Goal: Task Accomplishment & Management: Use online tool/utility

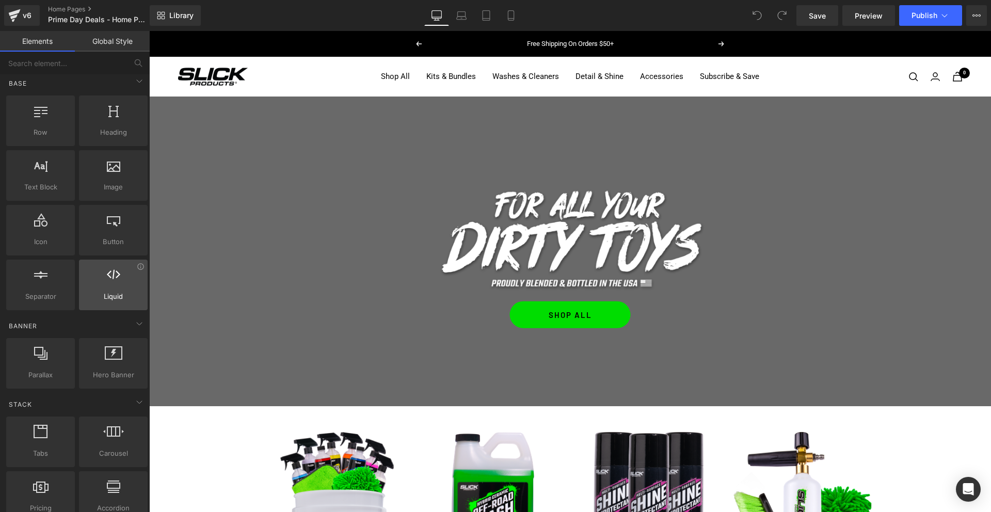
scroll to position [6, 0]
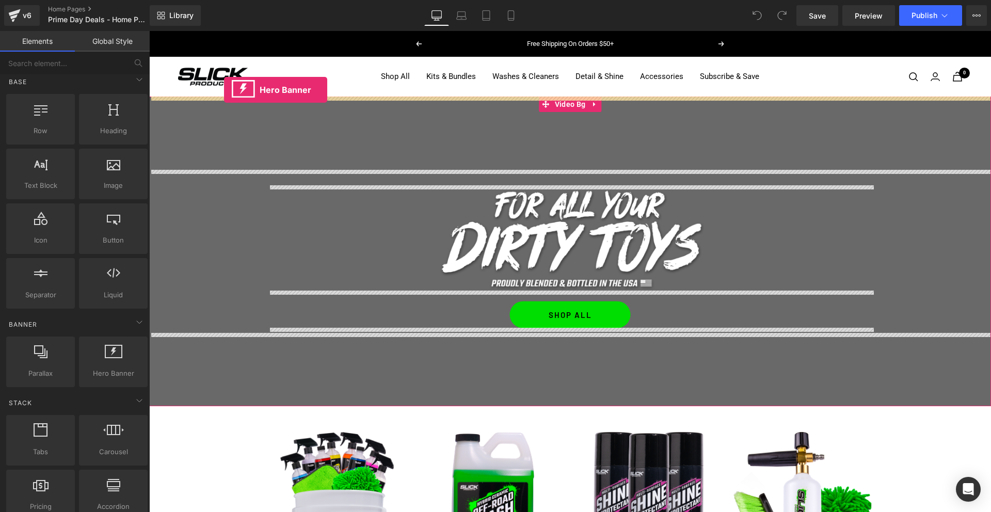
drag, startPoint x: 254, startPoint y: 384, endPoint x: 224, endPoint y: 90, distance: 295.7
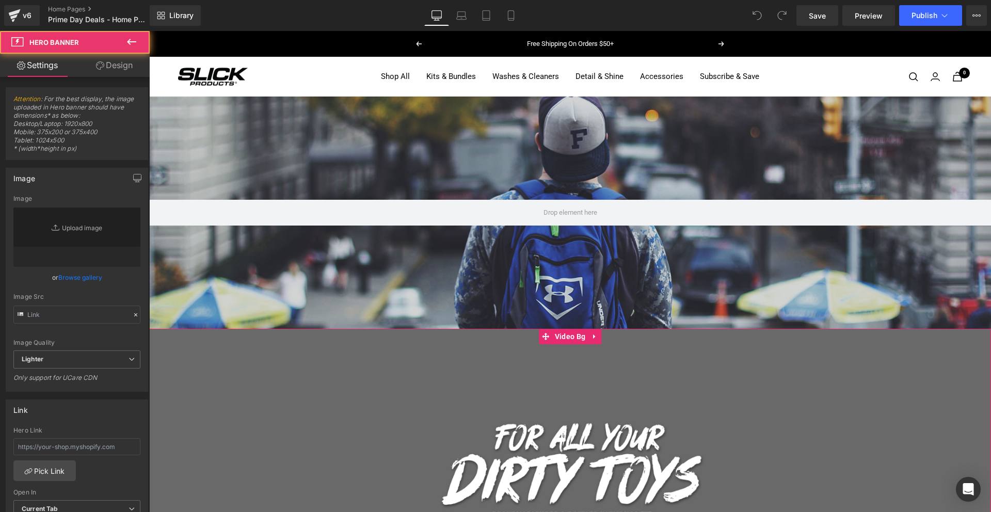
type input "[URL][DOMAIN_NAME]"
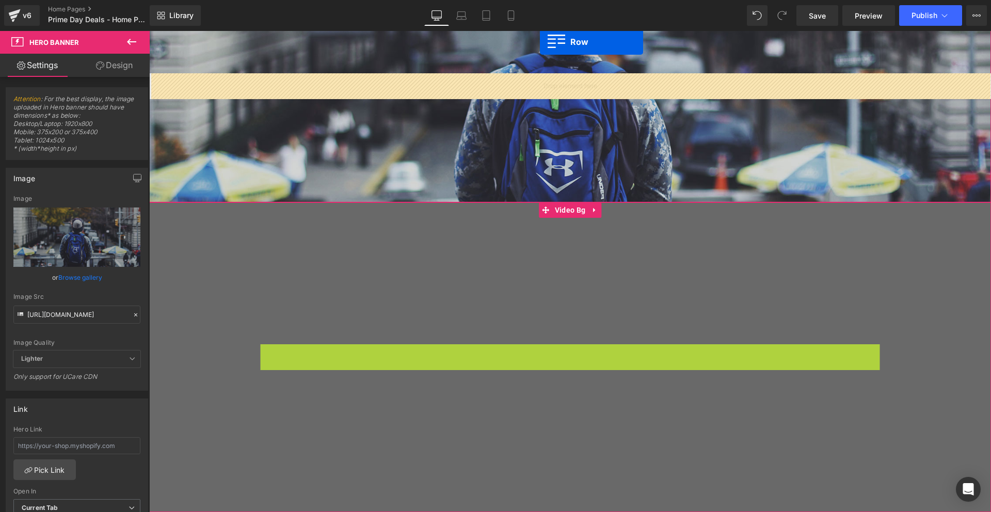
scroll to position [95, 0]
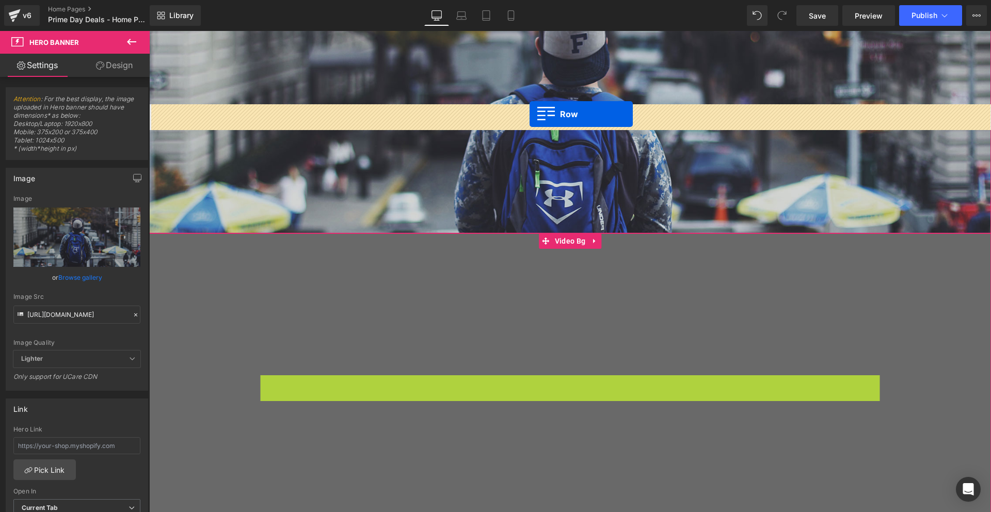
drag, startPoint x: 269, startPoint y: 230, endPoint x: 529, endPoint y: 114, distance: 285.3
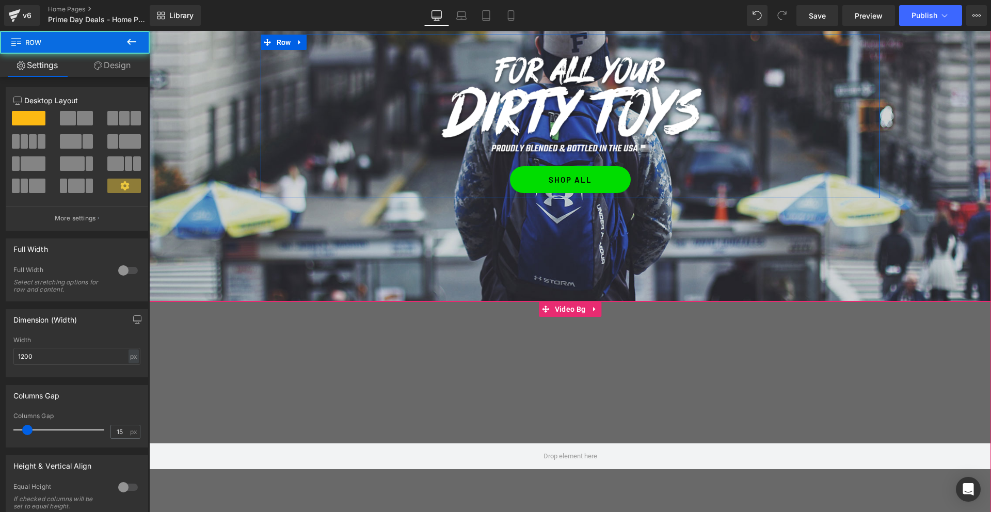
scroll to position [207, 0]
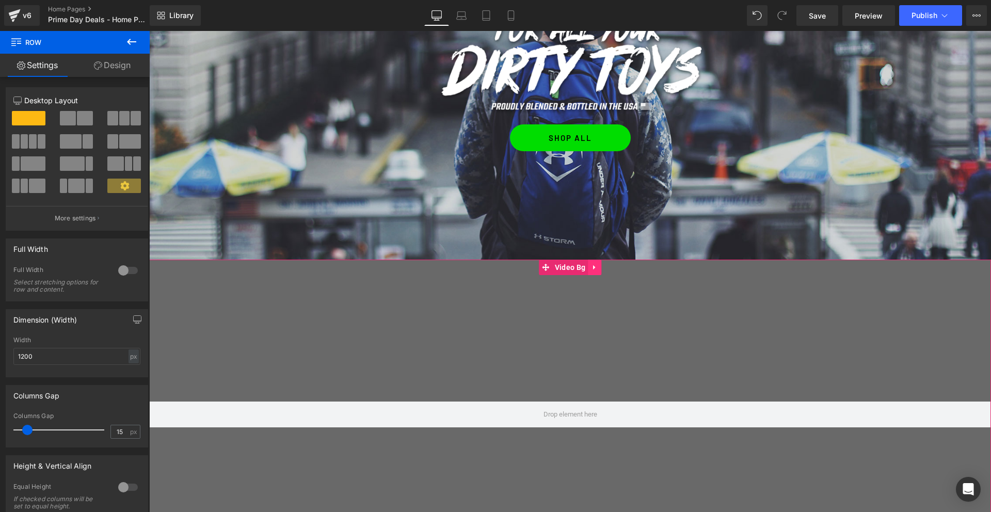
click at [595, 268] on icon at bounding box center [594, 267] width 2 height 5
click at [600, 271] on link at bounding box center [600, 267] width 13 height 15
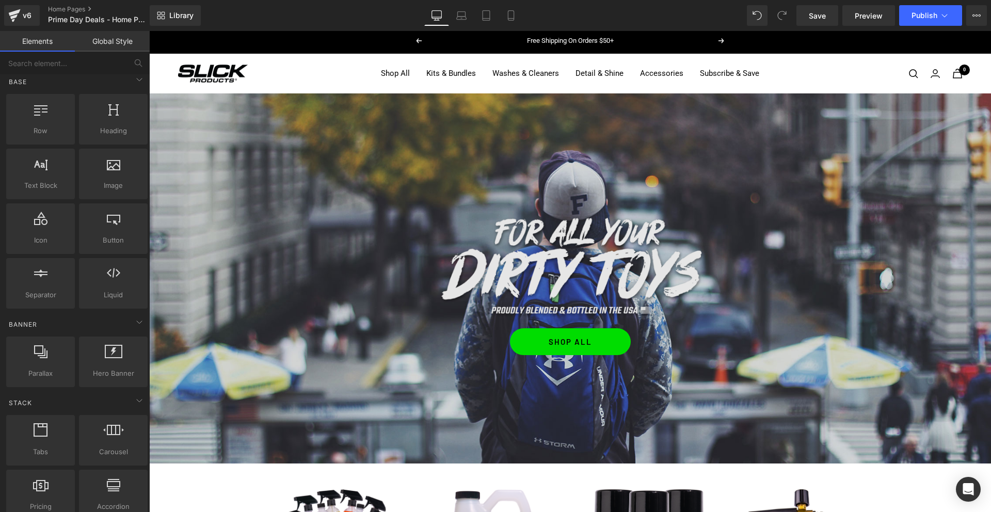
scroll to position [3, 0]
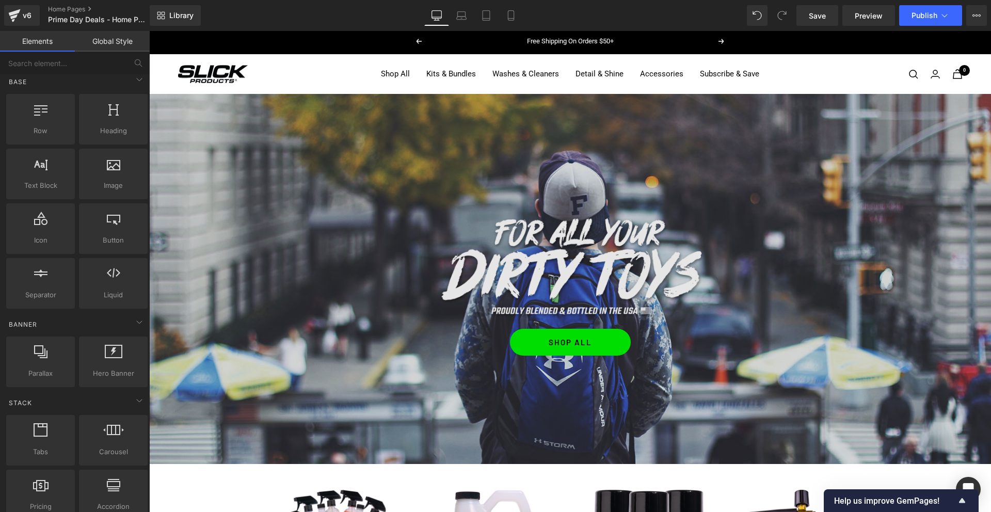
click at [580, 268] on div "Image" at bounding box center [570, 266] width 604 height 106
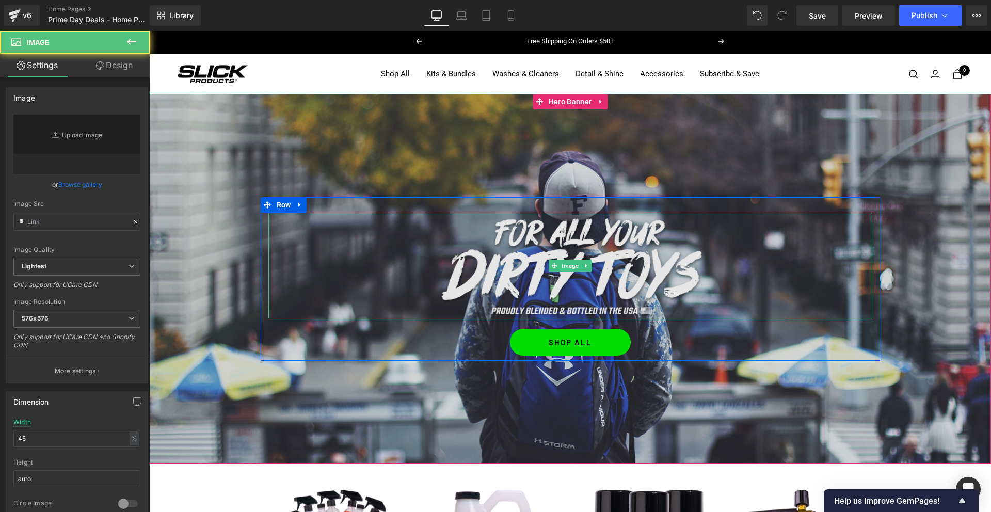
type input "[URL][DOMAIN_NAME]"
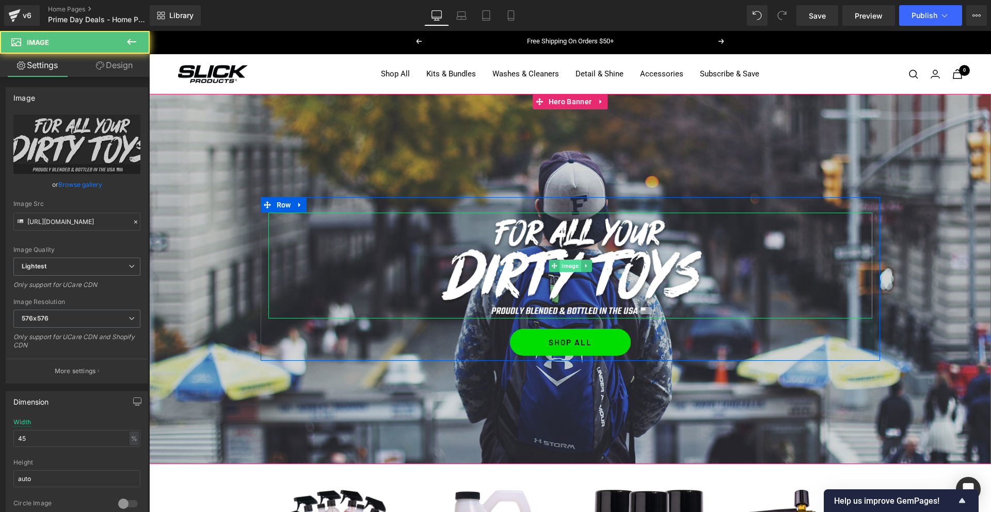
click at [573, 265] on span "Image" at bounding box center [569, 266] width 21 height 12
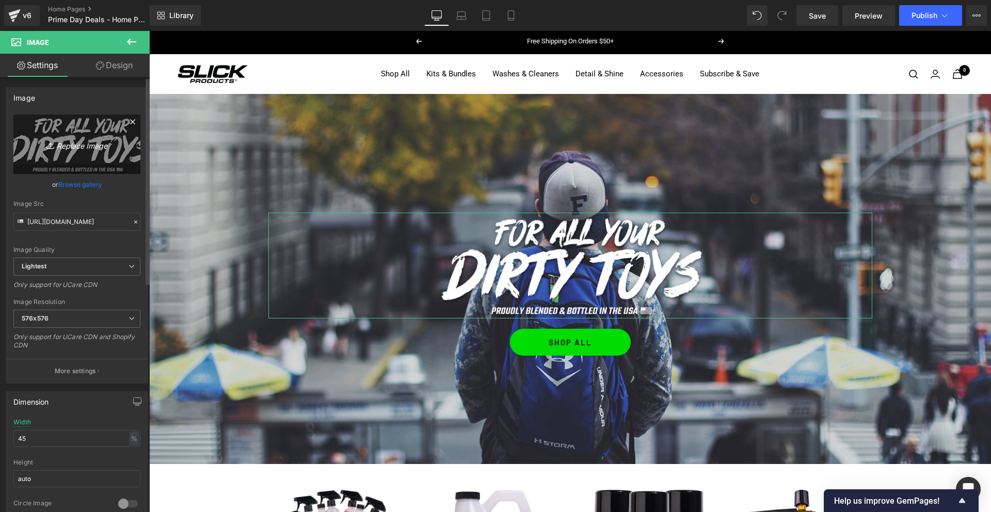
click at [93, 146] on icon "Replace Image" at bounding box center [77, 144] width 83 height 13
type input "C:\fakepath\save25.png"
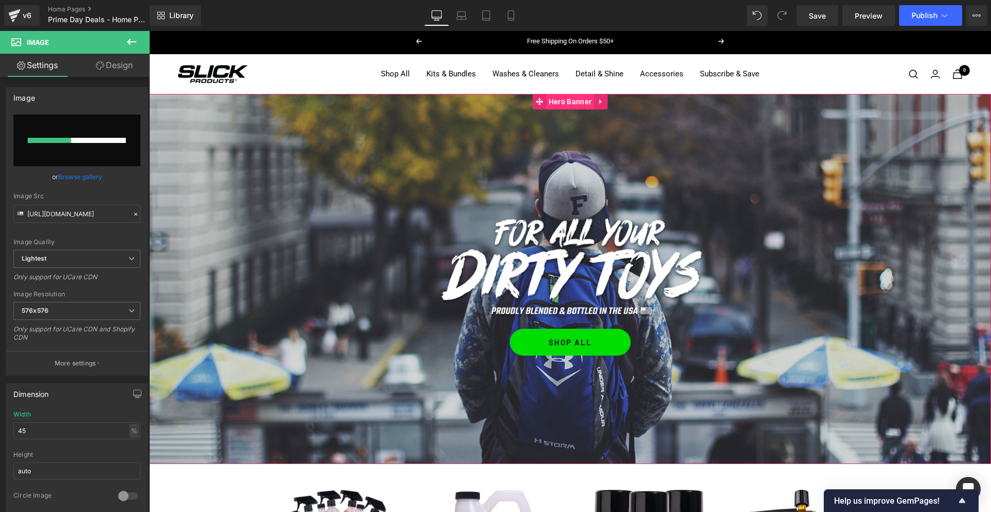
click at [570, 103] on span "Hero Banner" at bounding box center [570, 101] width 48 height 15
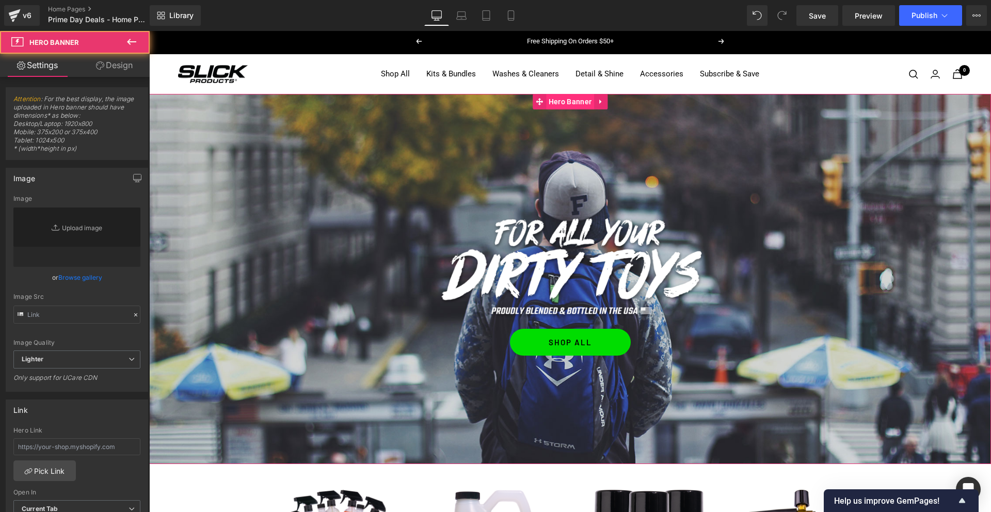
type input "[URL][DOMAIN_NAME]"
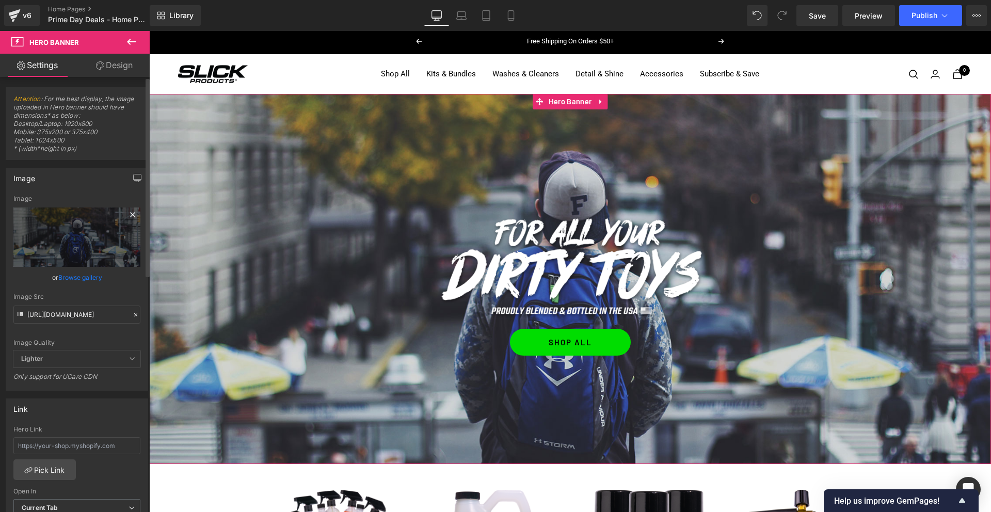
click at [130, 214] on icon at bounding box center [132, 214] width 5 height 5
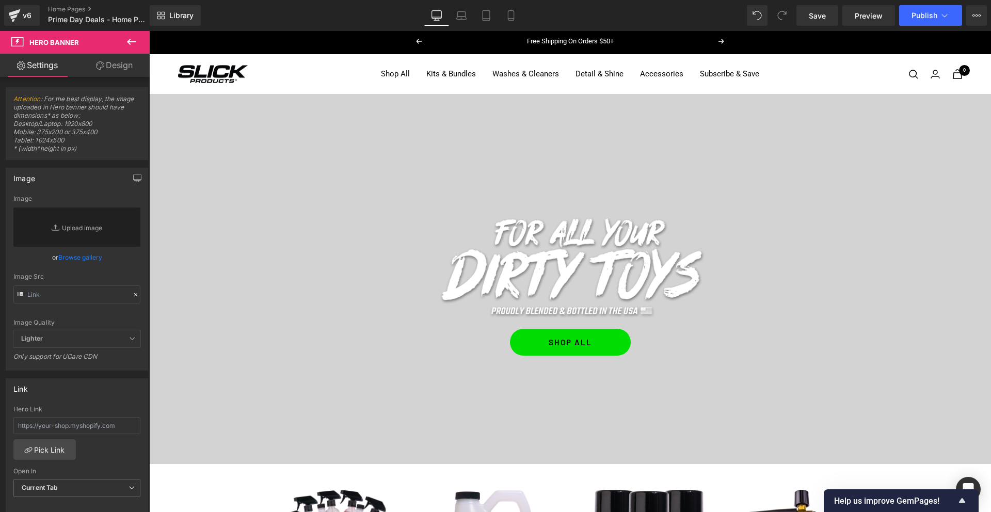
click at [117, 66] on link "Design" at bounding box center [114, 65] width 75 height 23
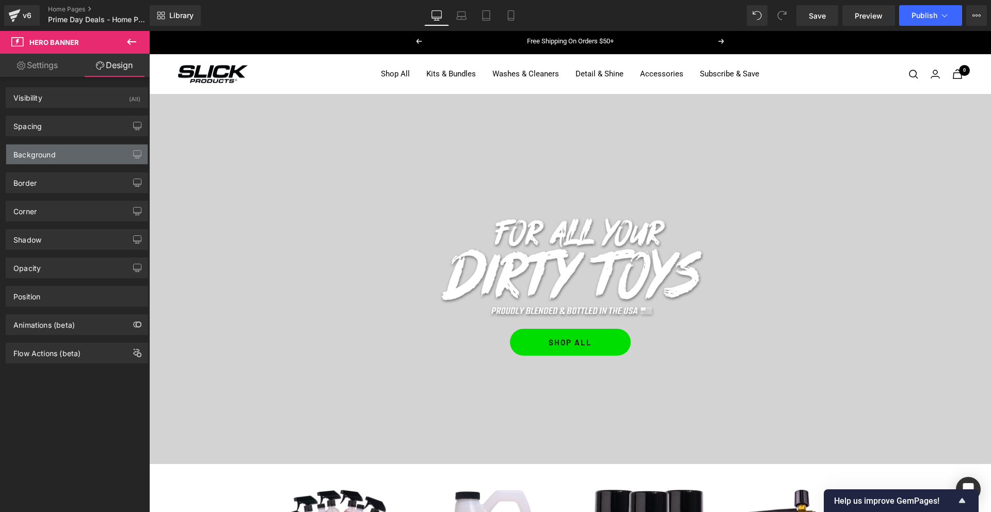
click at [46, 156] on div "Background" at bounding box center [34, 151] width 42 height 14
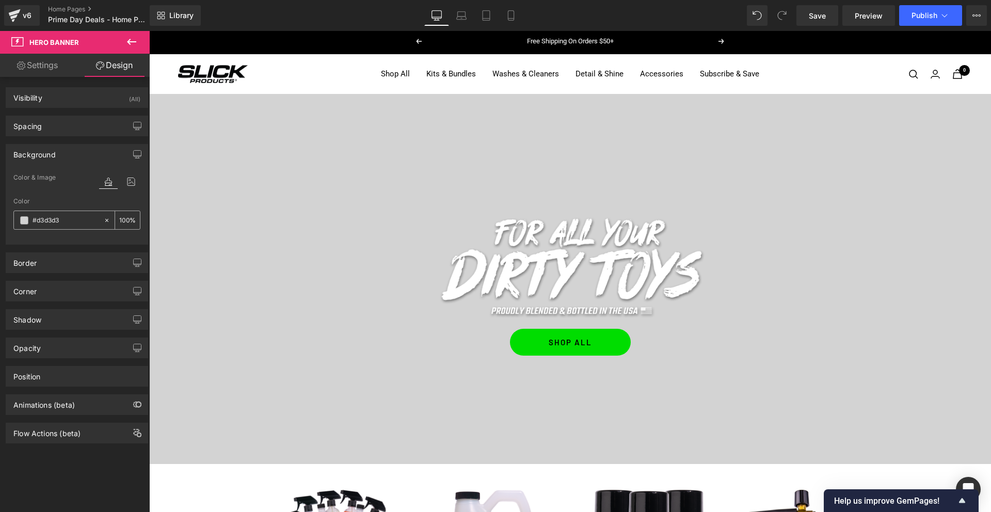
click at [21, 220] on span at bounding box center [24, 220] width 8 height 8
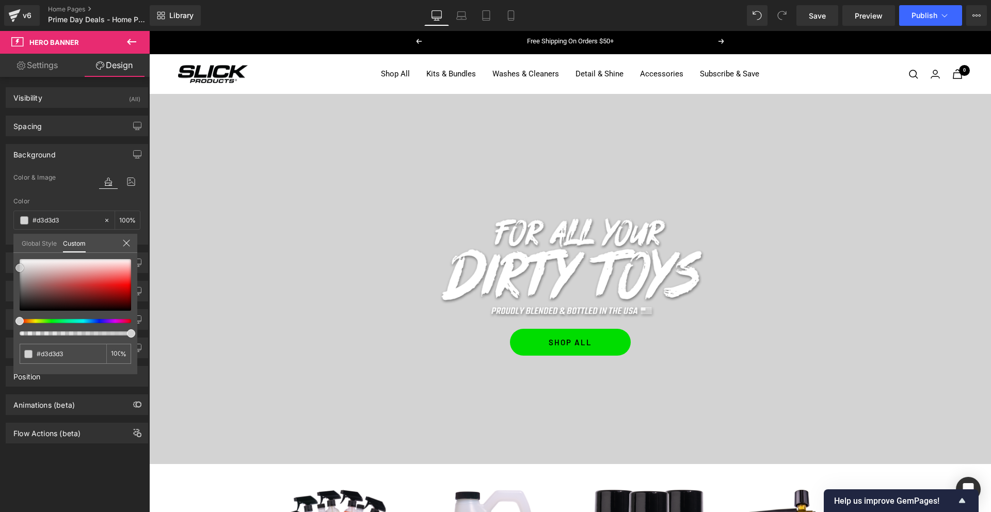
type input "#3d2d2d"
type input "#161212"
type input "#000000"
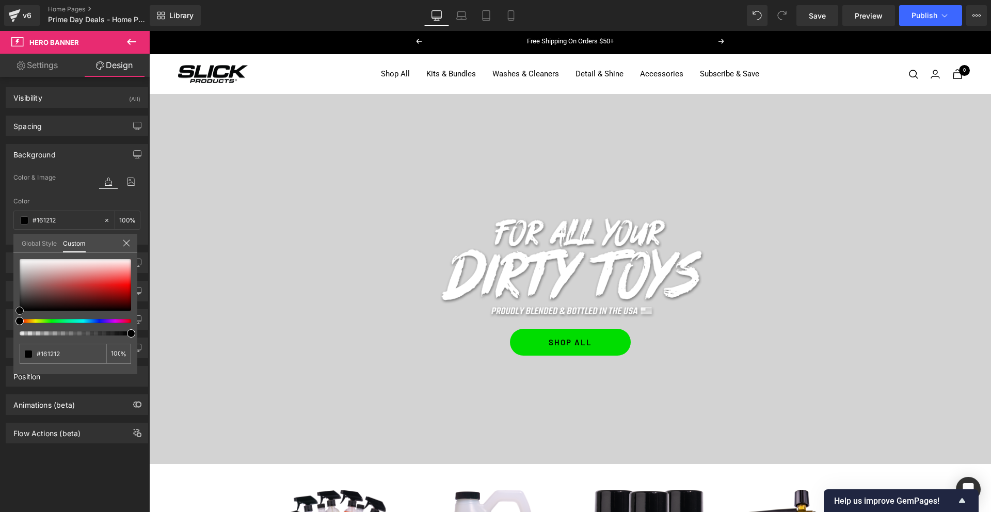
type input "#000000"
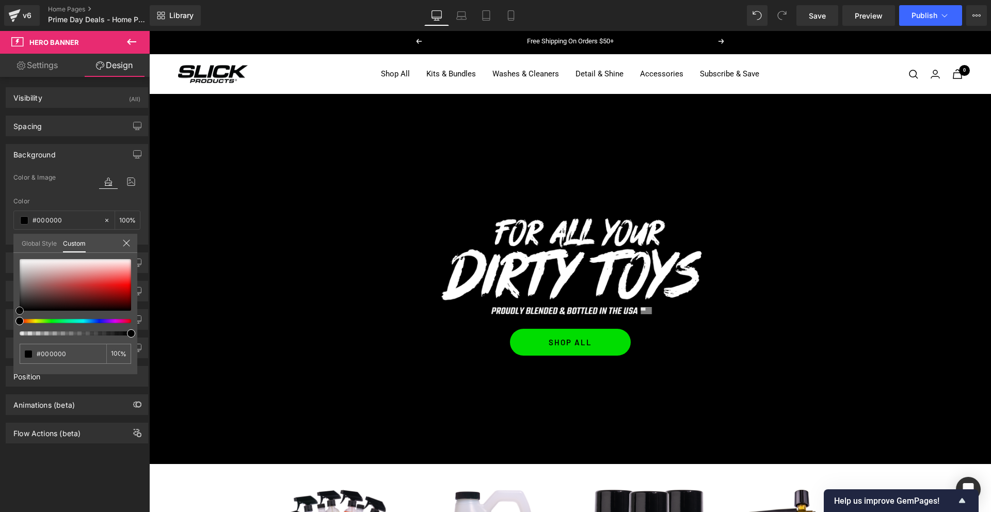
drag, startPoint x: 27, startPoint y: 307, endPoint x: 3, endPoint y: 326, distance: 31.6
click at [3, 245] on div "Background Color & Image color rgba(0, 0, 0, 1) Color #000000 100 % Image Repla…" at bounding box center [77, 190] width 154 height 108
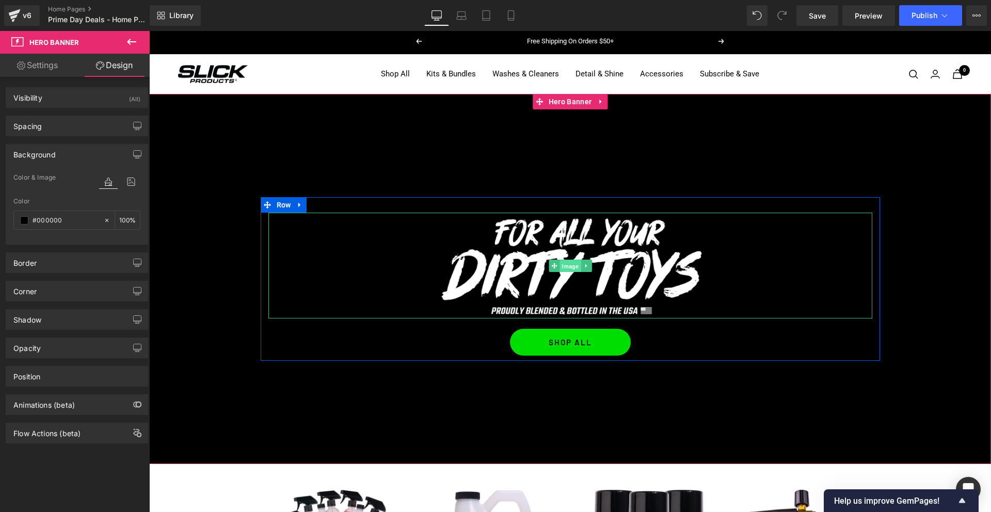
click at [576, 265] on span "Image" at bounding box center [569, 266] width 21 height 12
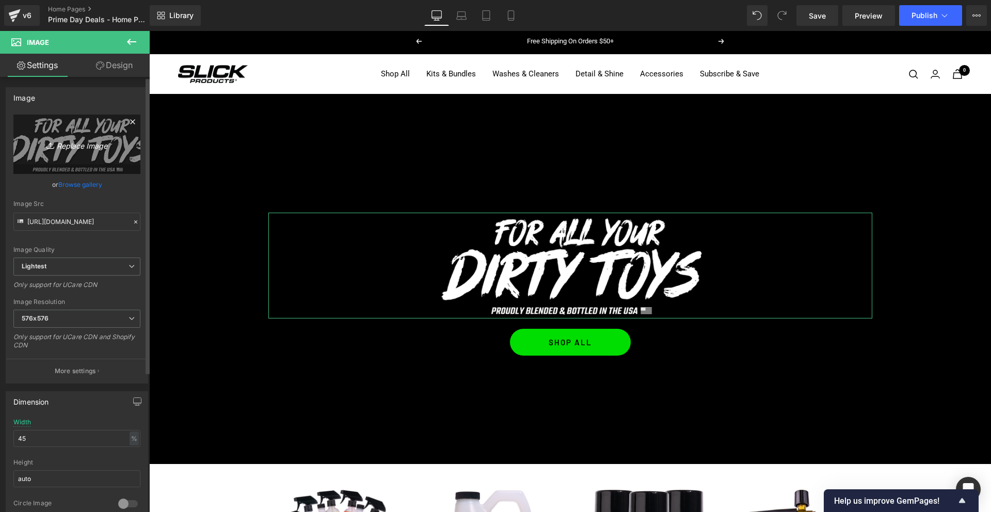
click at [79, 147] on icon "Replace Image" at bounding box center [77, 144] width 83 height 13
type input "C:\fakepath\save25.png"
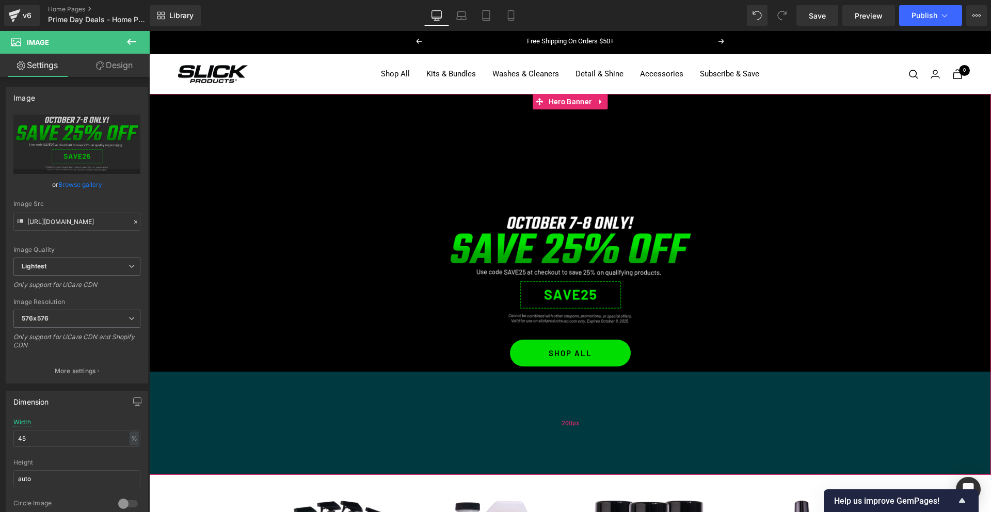
type input "[URL][DOMAIN_NAME]"
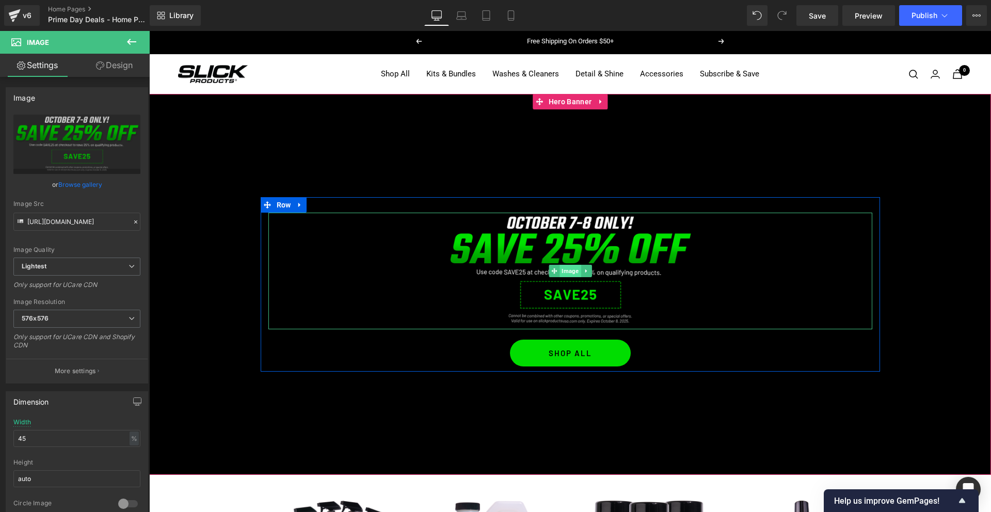
click at [571, 272] on span "Image" at bounding box center [569, 271] width 21 height 12
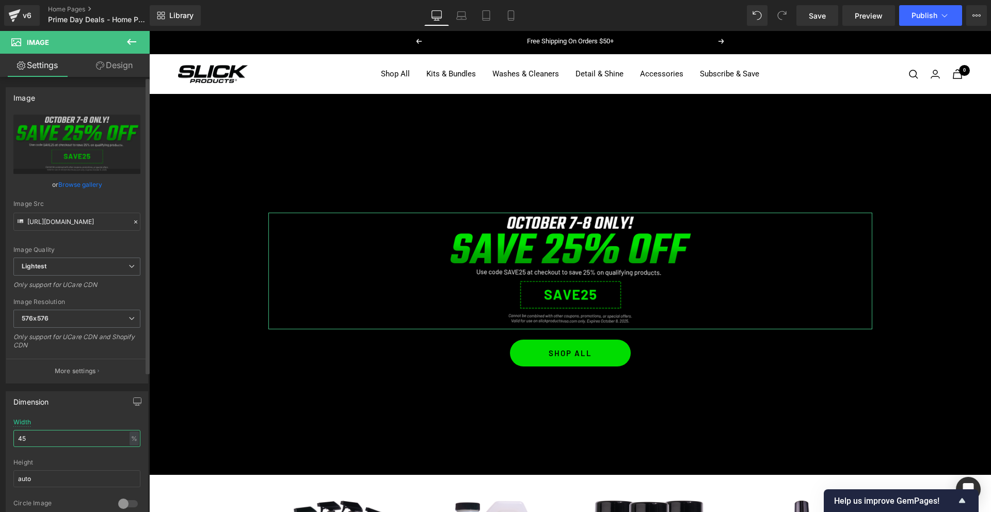
click at [38, 435] on input "45" at bounding box center [76, 438] width 127 height 17
type input "55"
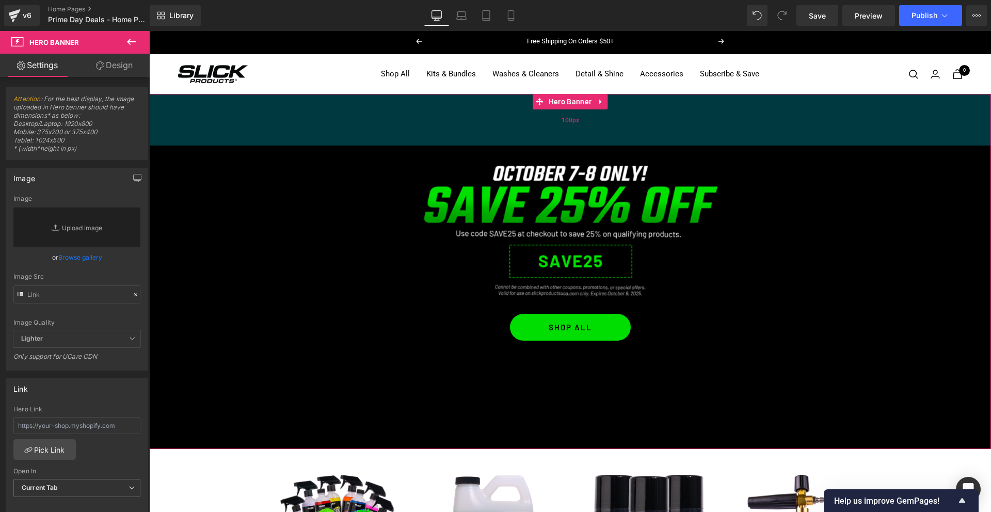
drag, startPoint x: 596, startPoint y: 190, endPoint x: 601, endPoint y: 139, distance: 51.9
click at [601, 139] on div "100px" at bounding box center [570, 120] width 842 height 52
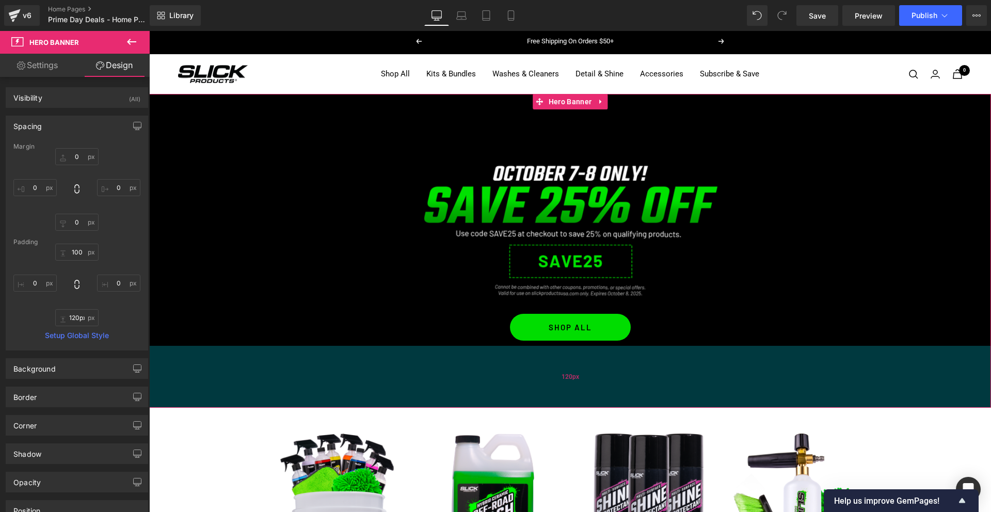
drag, startPoint x: 569, startPoint y: 388, endPoint x: 588, endPoint y: 350, distance: 42.2
click at [583, 346] on div "120px" at bounding box center [570, 377] width 842 height 62
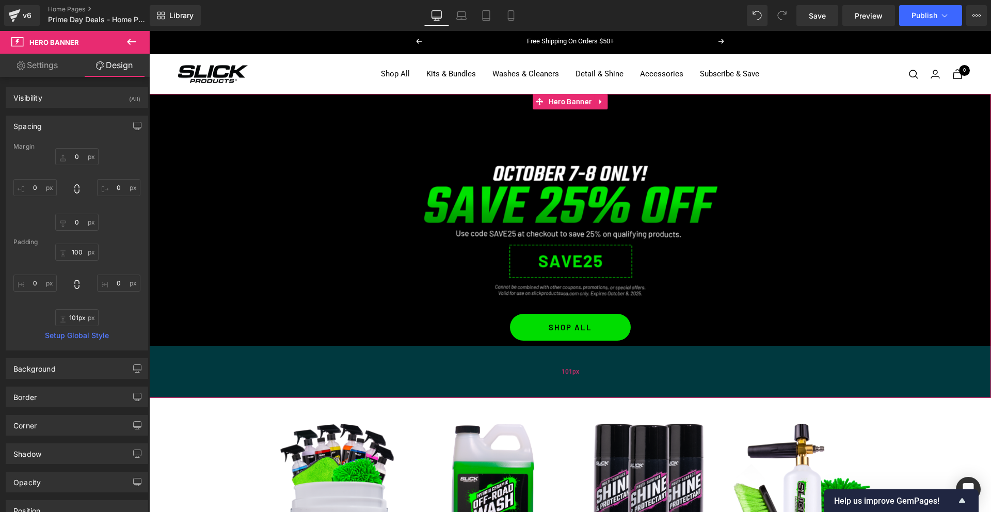
type input "100px"
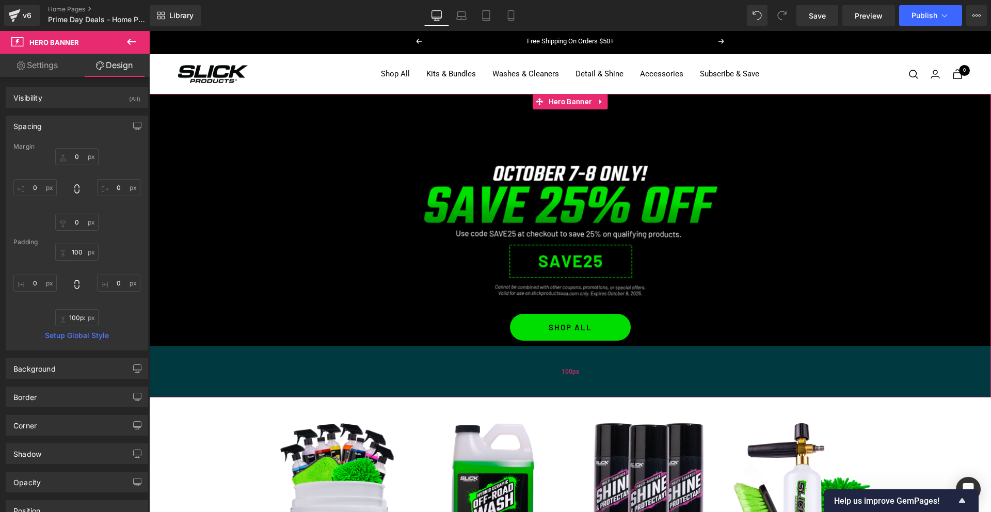
drag, startPoint x: 617, startPoint y: 384, endPoint x: 620, endPoint y: 374, distance: 10.6
click at [619, 374] on div "100px" at bounding box center [570, 372] width 842 height 52
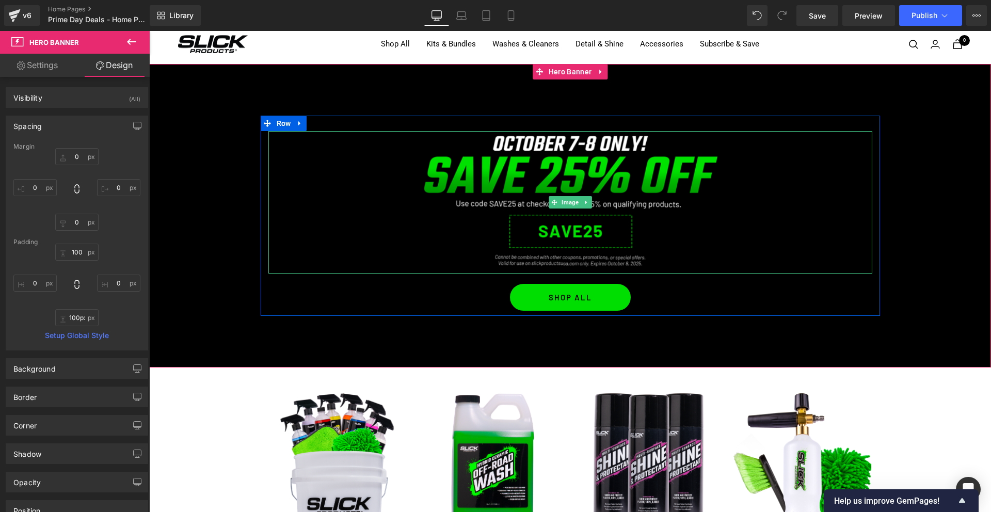
scroll to position [30, 0]
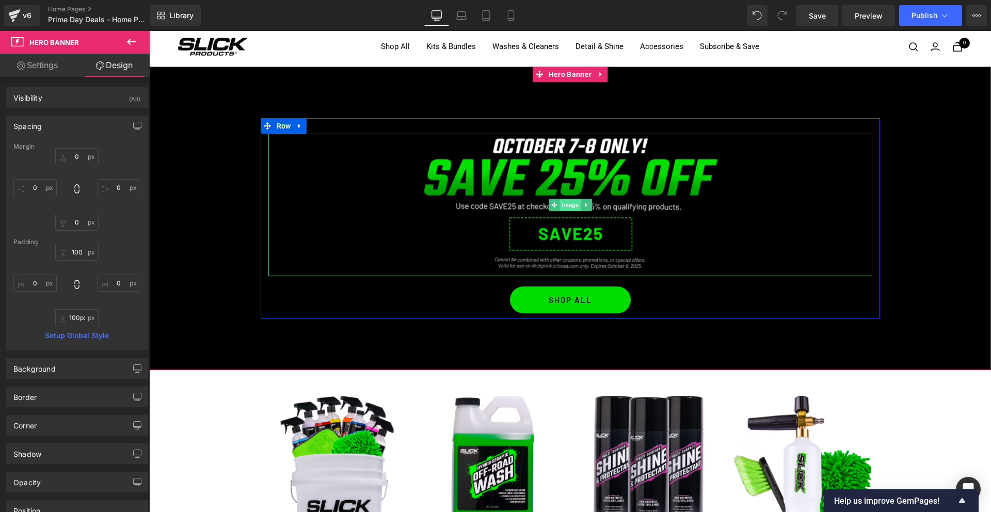
click at [566, 207] on span "Image" at bounding box center [569, 205] width 21 height 12
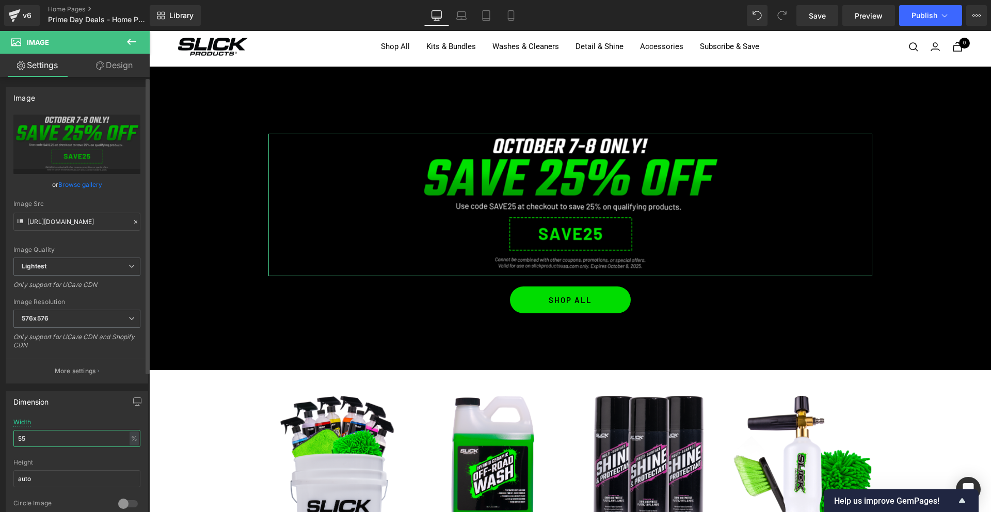
click at [42, 441] on input "55" at bounding box center [76, 438] width 127 height 17
click at [41, 442] on input "55" at bounding box center [76, 438] width 127 height 17
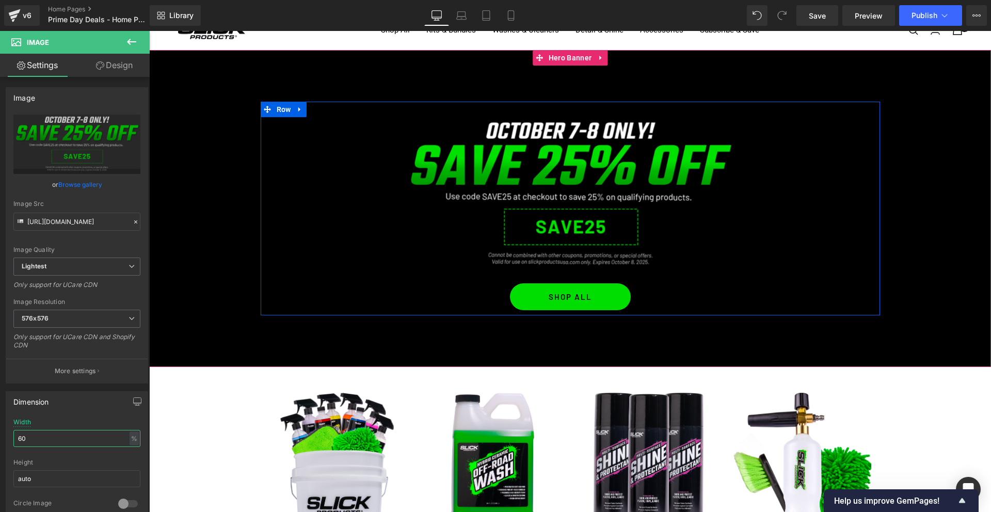
scroll to position [0, 0]
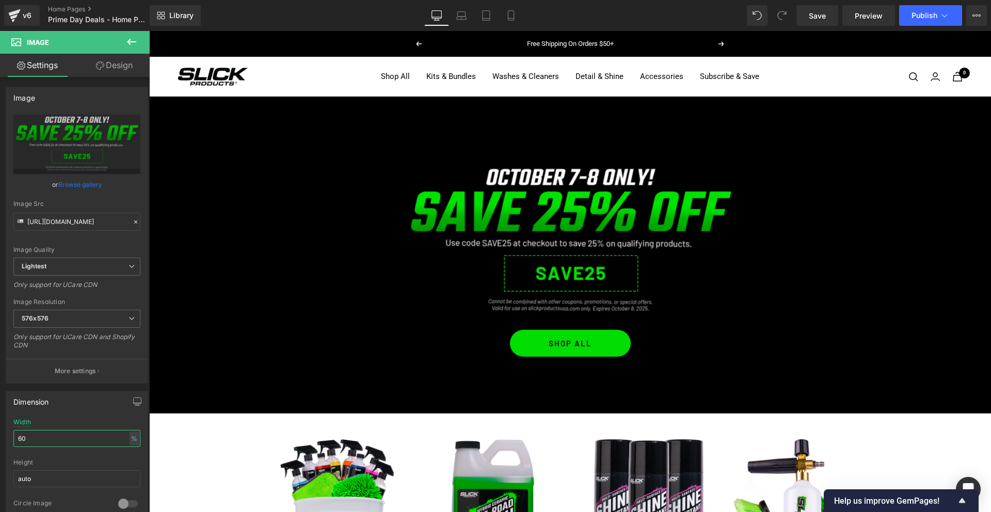
type input "60"
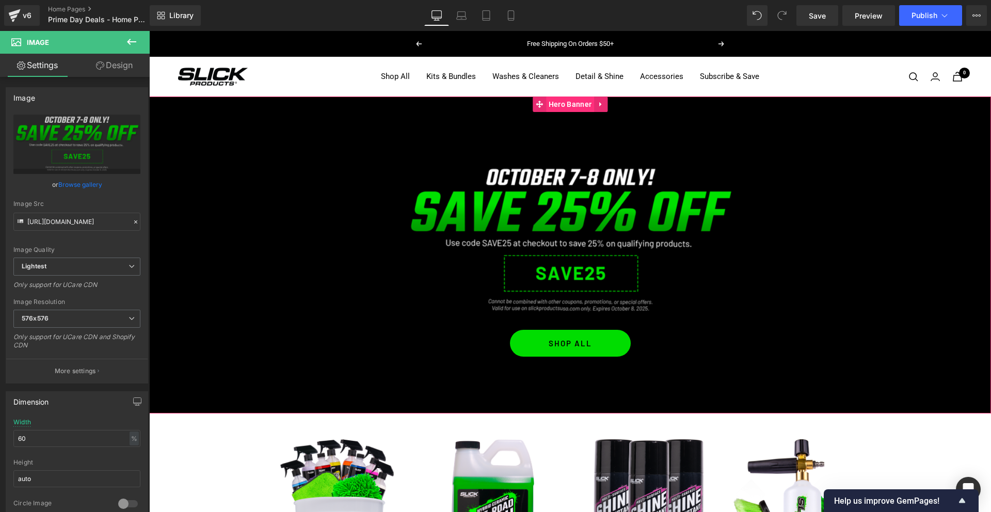
click at [557, 105] on span "Hero Banner" at bounding box center [570, 104] width 48 height 15
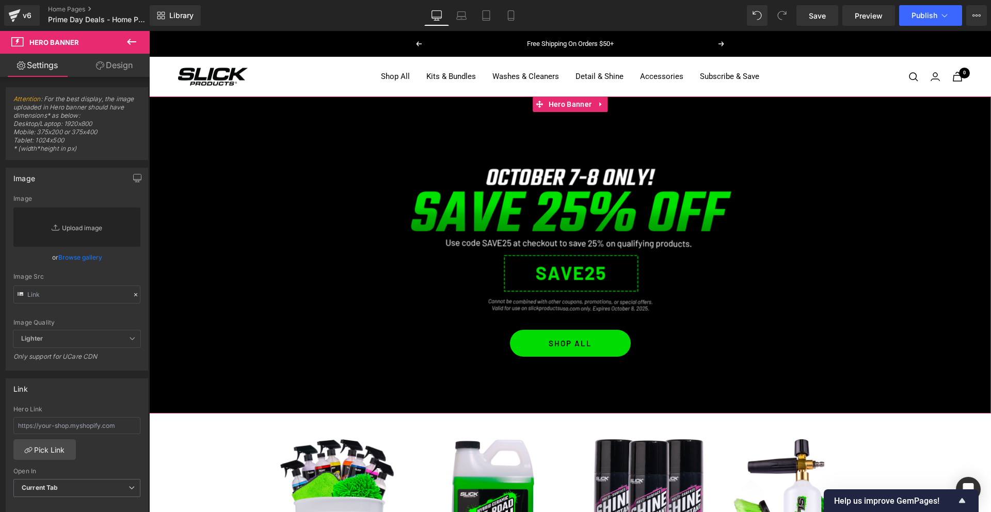
click at [74, 227] on link "Replace Image" at bounding box center [76, 226] width 127 height 39
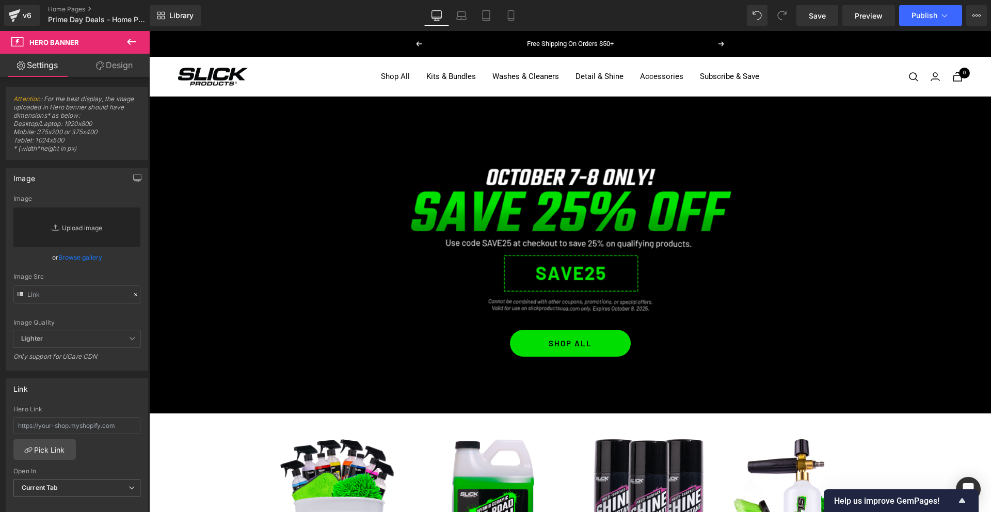
type input "C:\fakepath\prime-day.jpg"
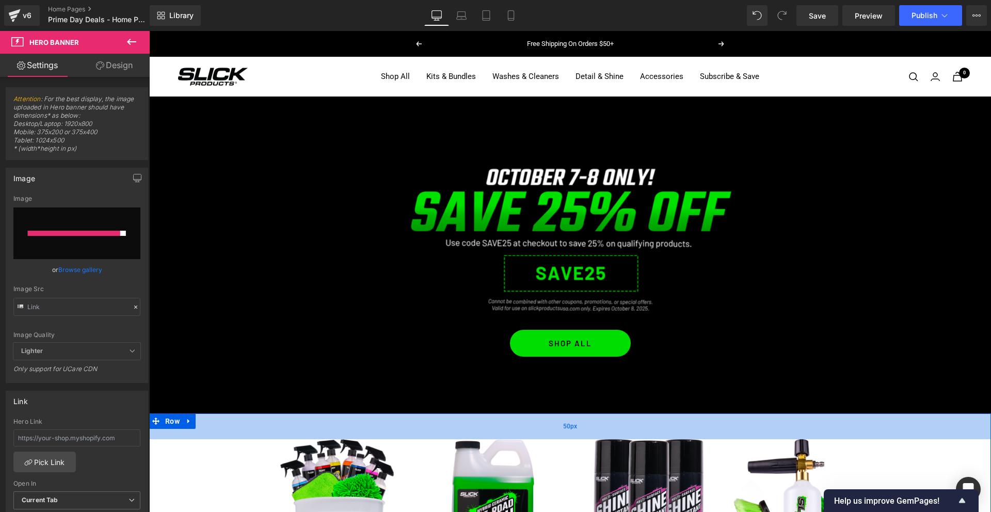
type input "[URL][DOMAIN_NAME]"
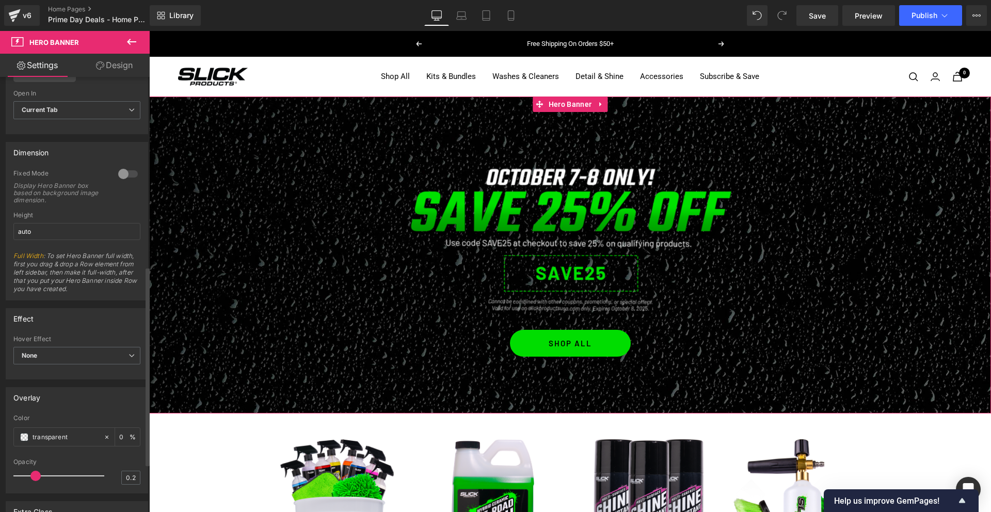
scroll to position [429, 0]
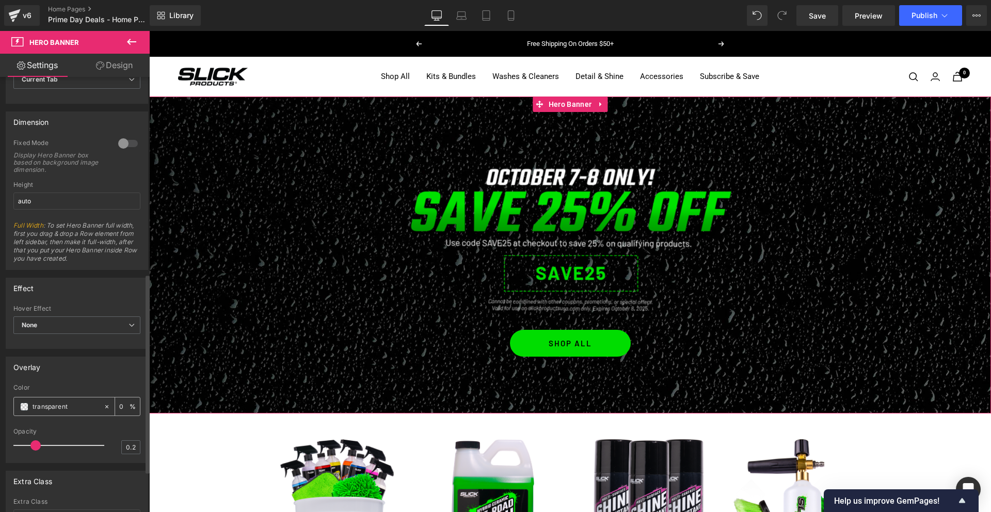
click at [25, 406] on span at bounding box center [24, 407] width 8 height 8
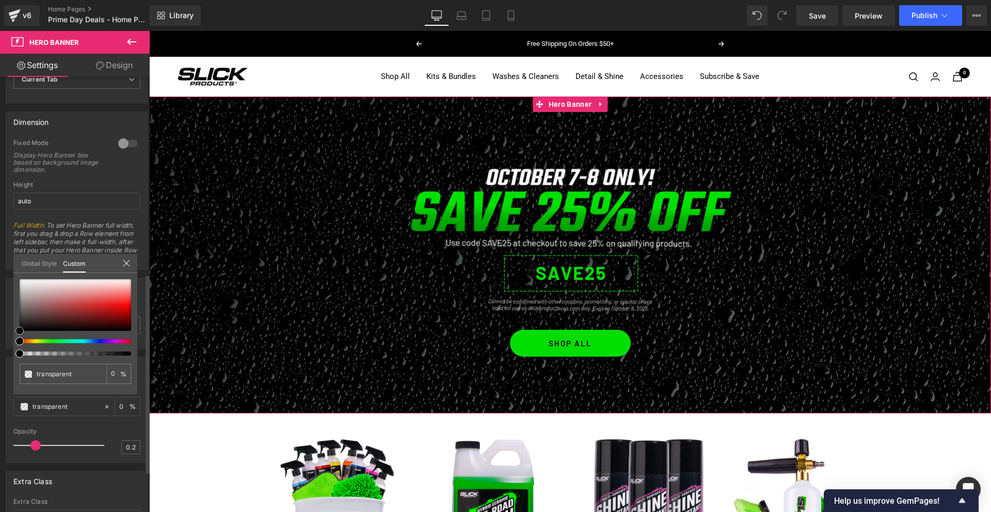
type input "#393131"
type input "100"
type input "#393131"
type input "100"
type input "#000000"
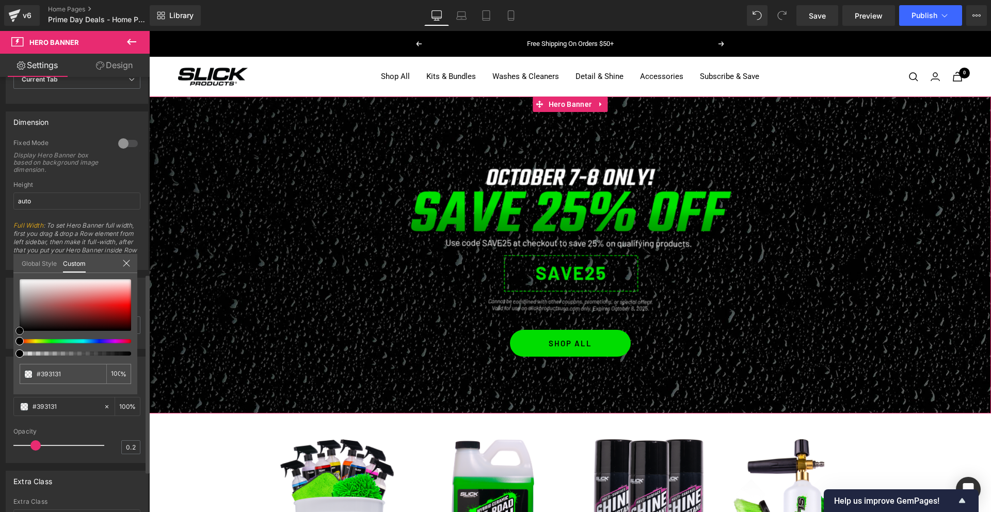
type input "#000000"
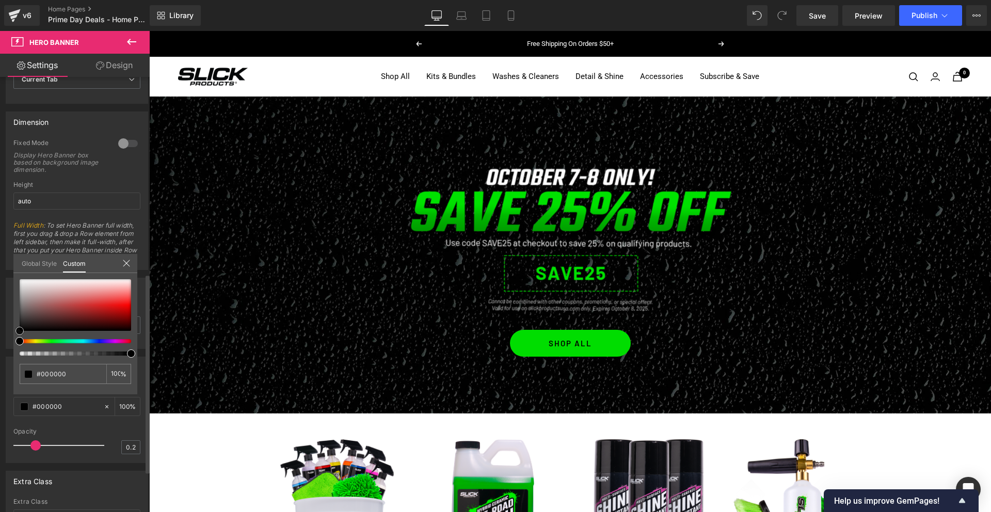
drag, startPoint x: 17, startPoint y: 336, endPoint x: 54, endPoint y: 406, distance: 79.4
click at [10, 349] on div "Overlay rgba(0, 0, 0, 1) Color #000000 100 % 0.2 Opacity 0.2 Global Style Custo…" at bounding box center [77, 406] width 154 height 114
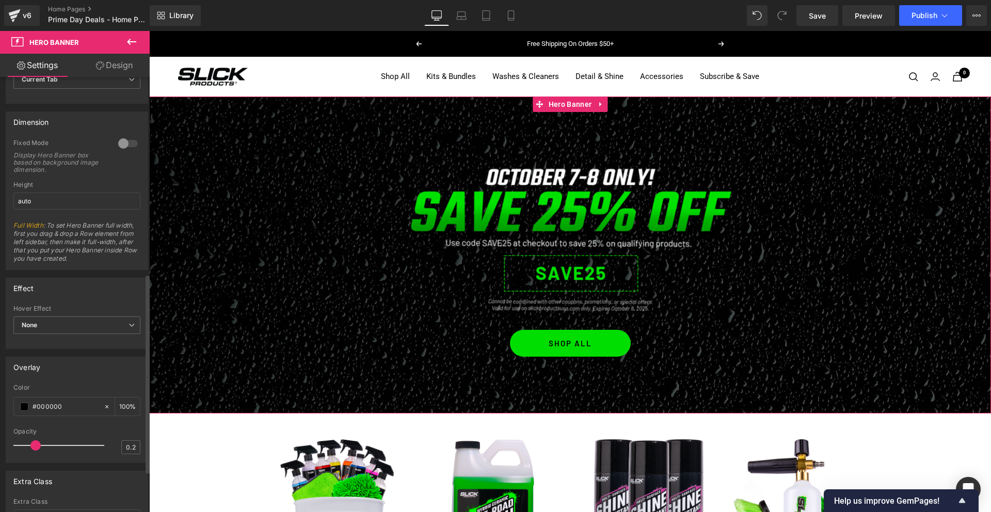
drag, startPoint x: 35, startPoint y: 445, endPoint x: 72, endPoint y: 445, distance: 37.7
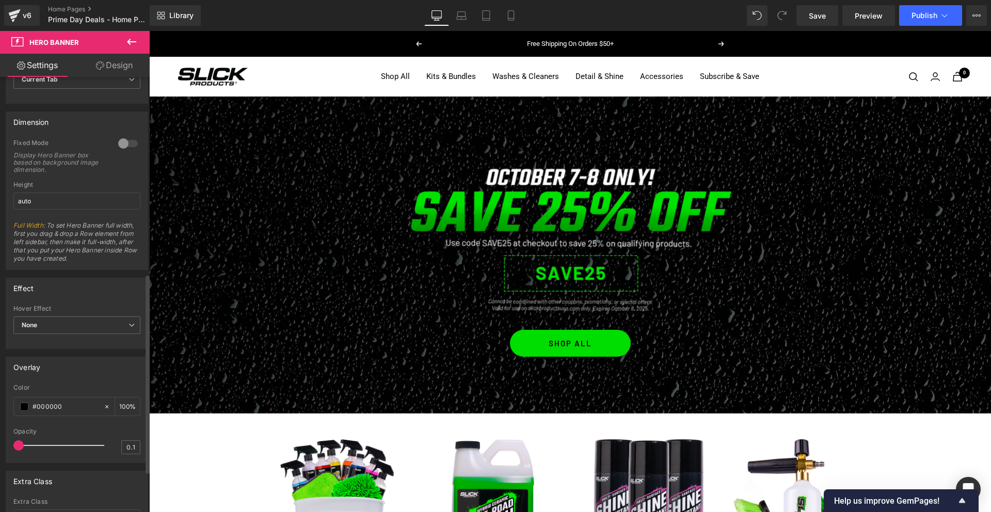
type input "0"
drag, startPoint x: 36, startPoint y: 445, endPoint x: 94, endPoint y: 346, distance: 115.4
click at [0, 443] on div "Overlay rgba(0, 0, 0, 1) Color #000000 100 % 0 Opacity 0" at bounding box center [77, 406] width 154 height 114
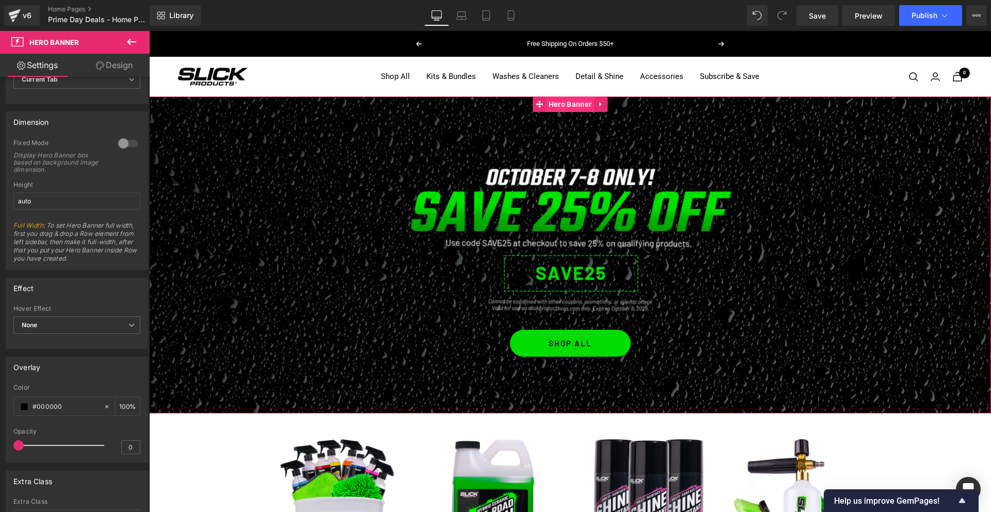
click at [582, 101] on span "Hero Banner" at bounding box center [570, 104] width 48 height 15
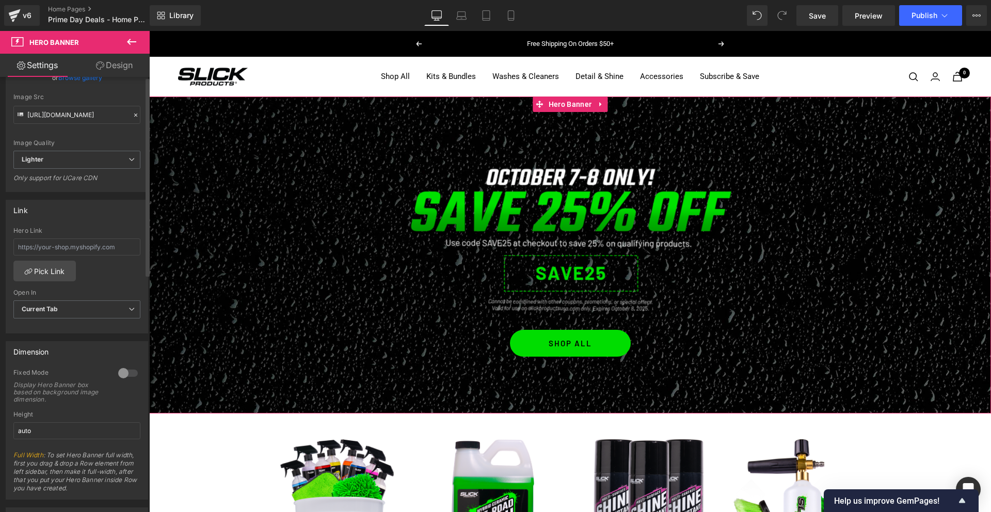
scroll to position [0, 0]
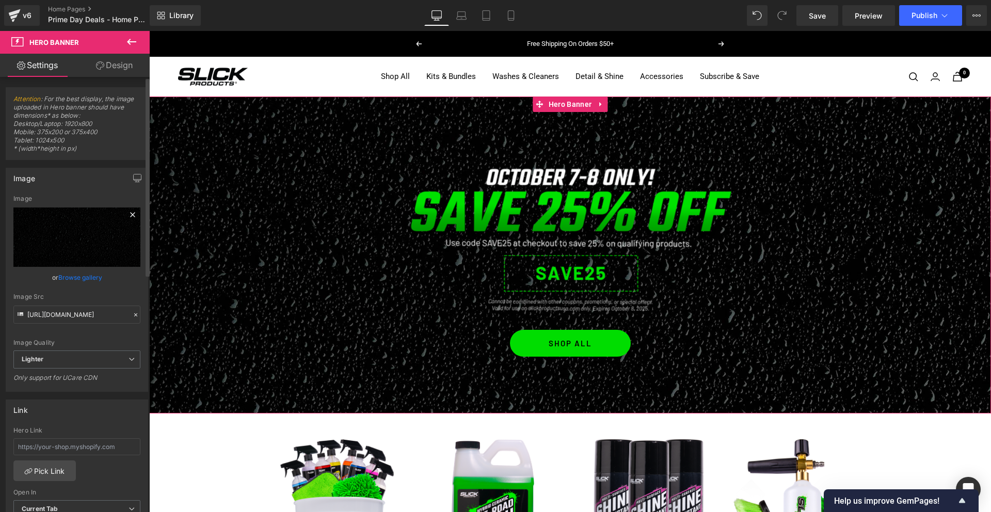
click at [132, 215] on icon at bounding box center [132, 214] width 12 height 12
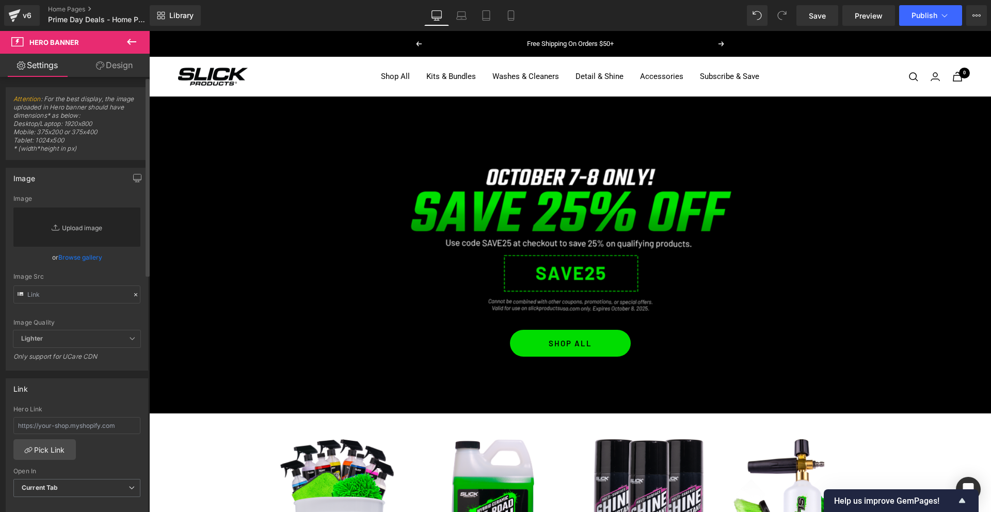
click at [104, 223] on link "Replace Image" at bounding box center [76, 226] width 127 height 39
type input "C:\fakepath\prime-day.jpg"
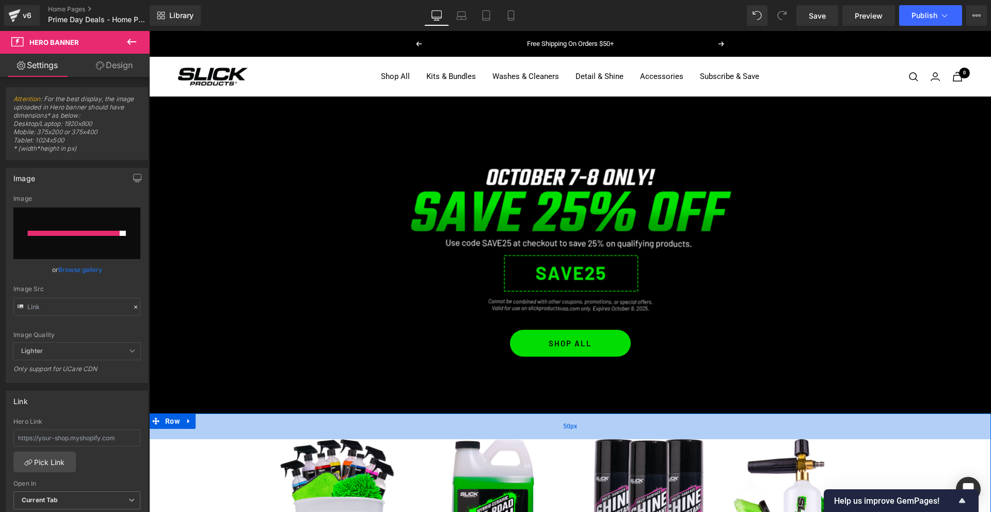
type input "[URL][DOMAIN_NAME]"
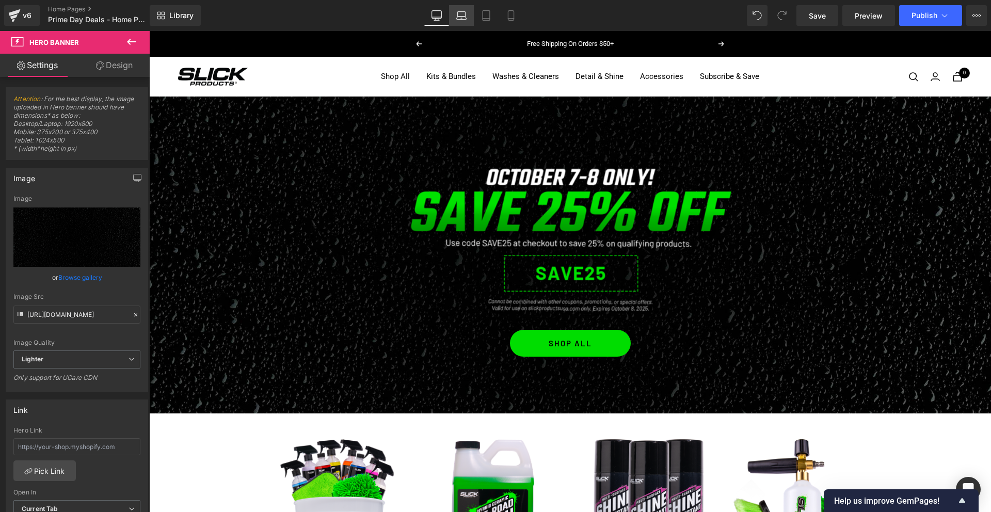
click at [463, 19] on icon at bounding box center [462, 18] width 10 height 3
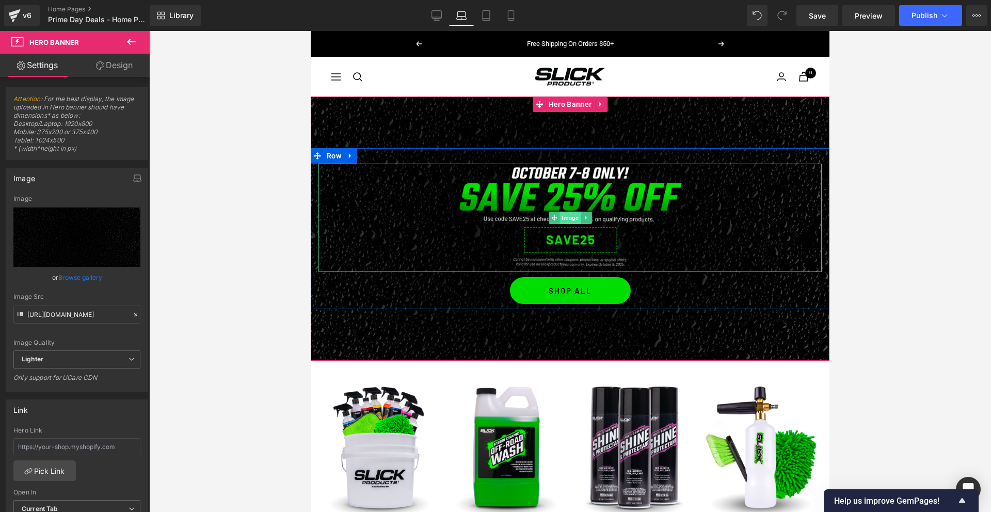
click at [566, 217] on span "Image" at bounding box center [569, 218] width 21 height 12
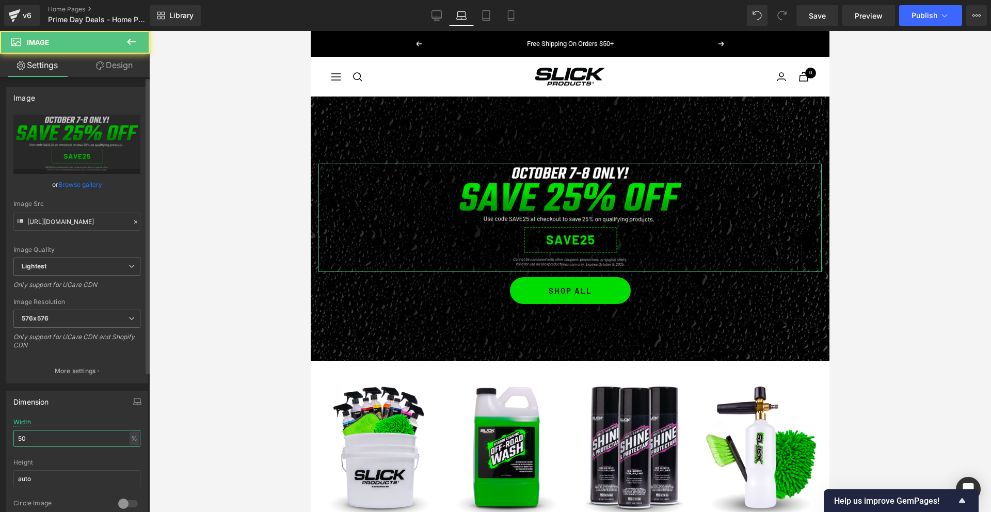
click at [61, 438] on input "50" at bounding box center [76, 438] width 127 height 17
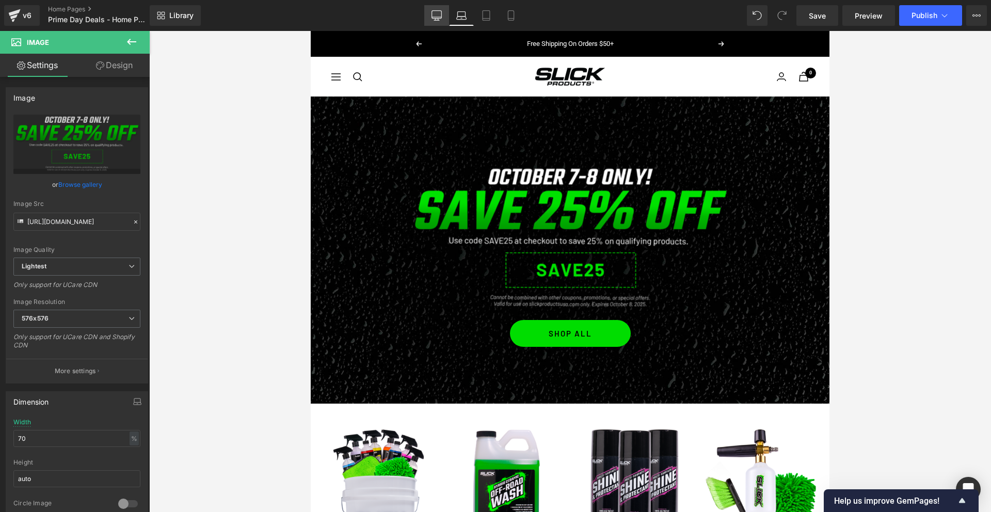
click at [437, 15] on icon at bounding box center [436, 15] width 10 height 10
type input "60"
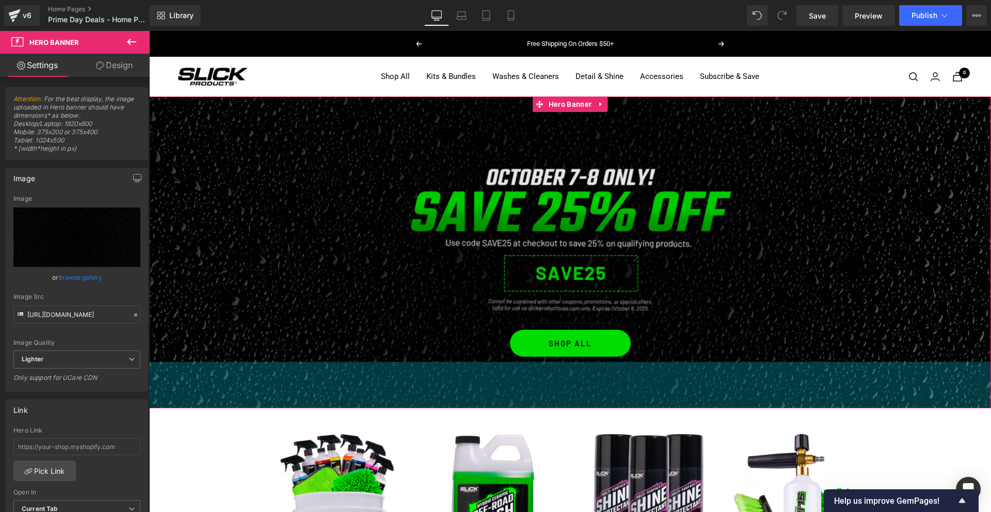
drag, startPoint x: 572, startPoint y: 391, endPoint x: 635, endPoint y: 269, distance: 137.1
click at [586, 386] on div "90px" at bounding box center [570, 385] width 842 height 46
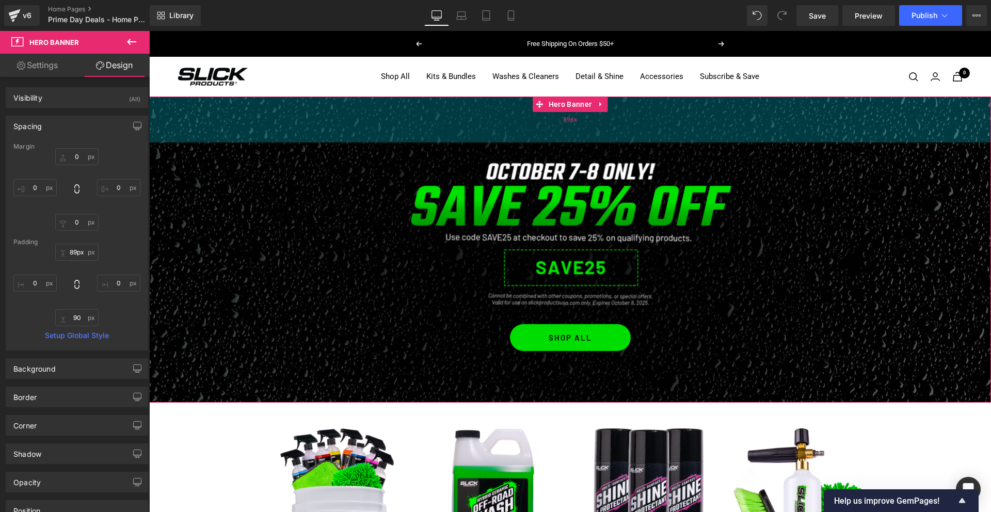
type input "90px"
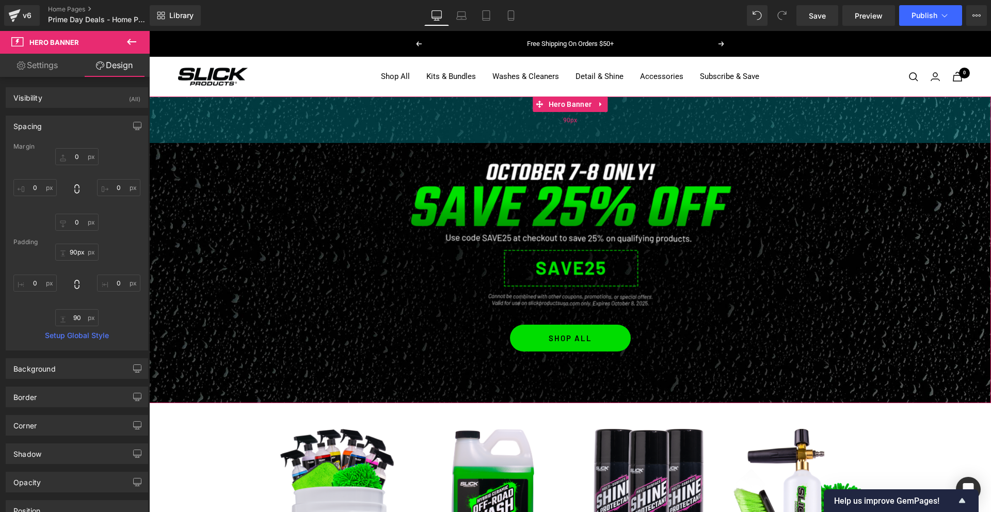
drag, startPoint x: 585, startPoint y: 130, endPoint x: 590, endPoint y: 121, distance: 9.9
click at [589, 125] on div "90px" at bounding box center [570, 120] width 842 height 46
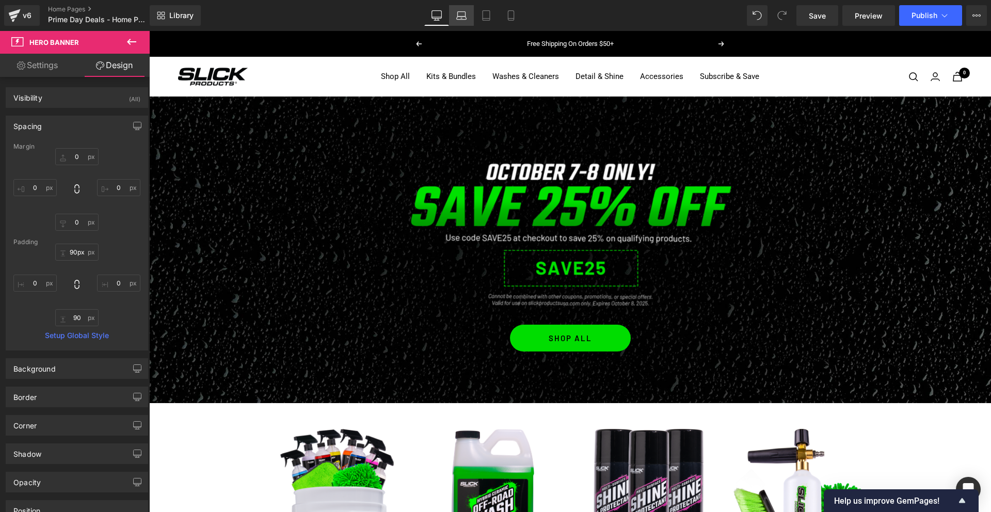
click at [459, 14] on icon at bounding box center [461, 15] width 10 height 10
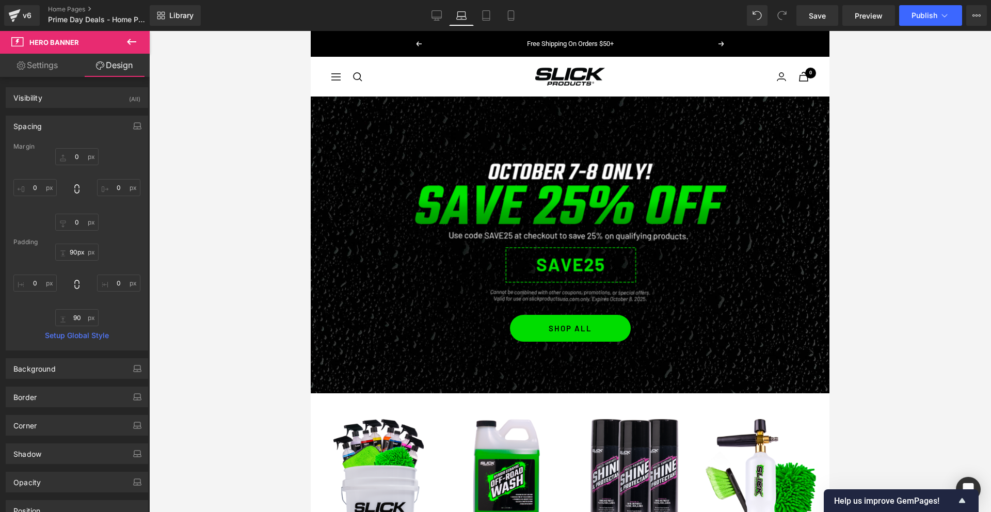
type input "0"
type input "90"
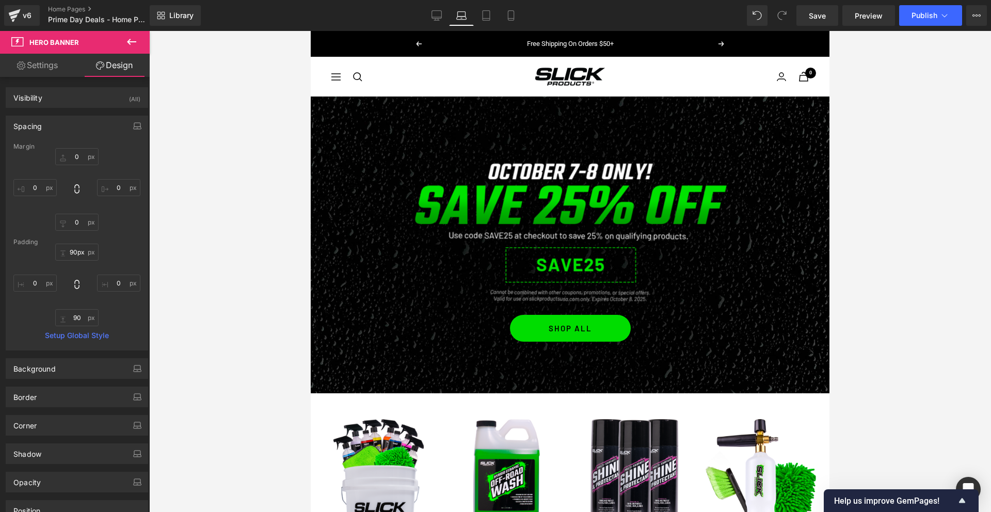
type input "0"
type input "90"
type input "0"
click at [493, 20] on link "Tablet" at bounding box center [486, 15] width 25 height 21
type input "0"
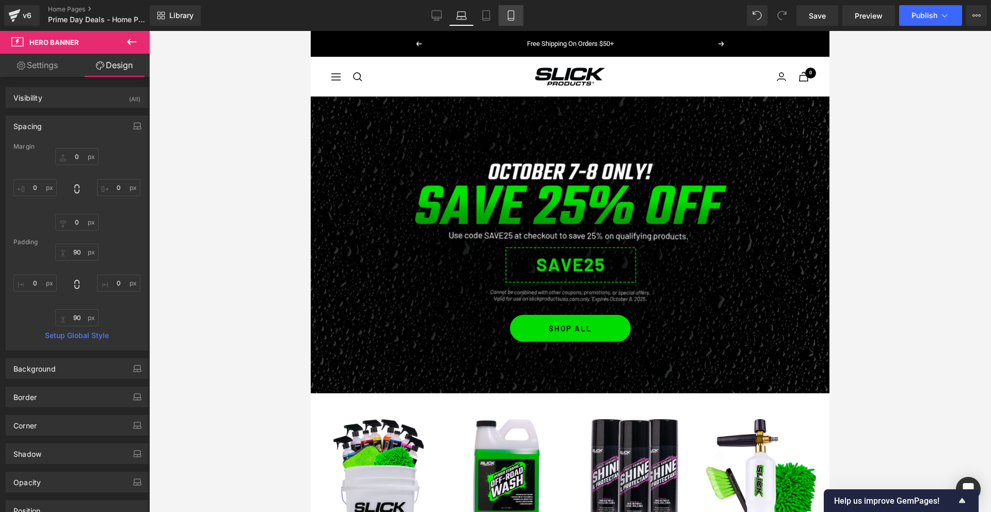
type input "0"
type input "90"
type input "0"
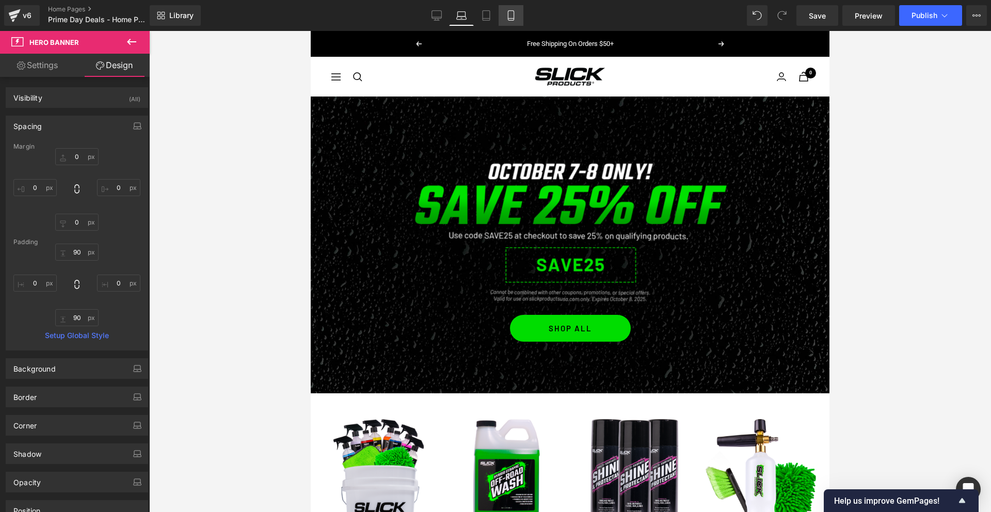
type input "90"
type input "0"
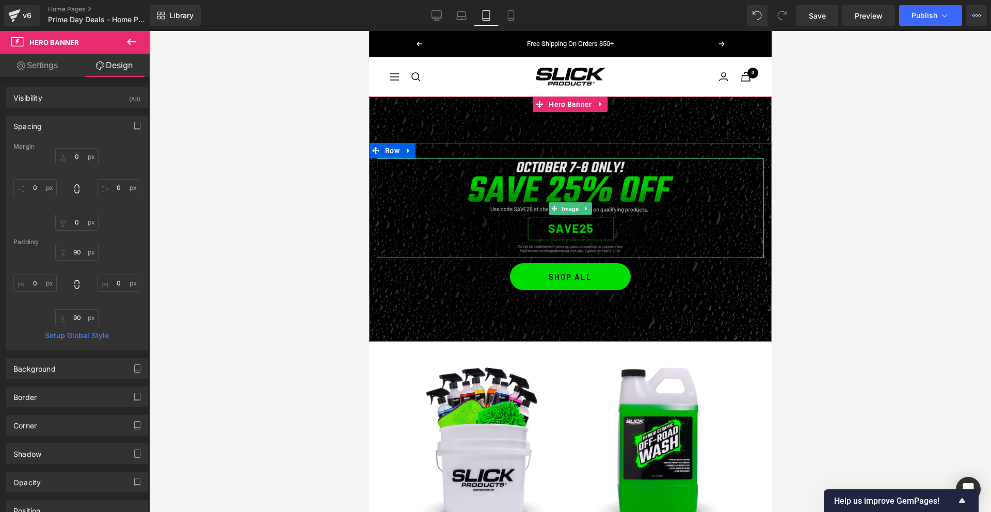
drag, startPoint x: 569, startPoint y: 208, endPoint x: 463, endPoint y: 248, distance: 112.5
click at [568, 209] on span "Image" at bounding box center [569, 209] width 21 height 12
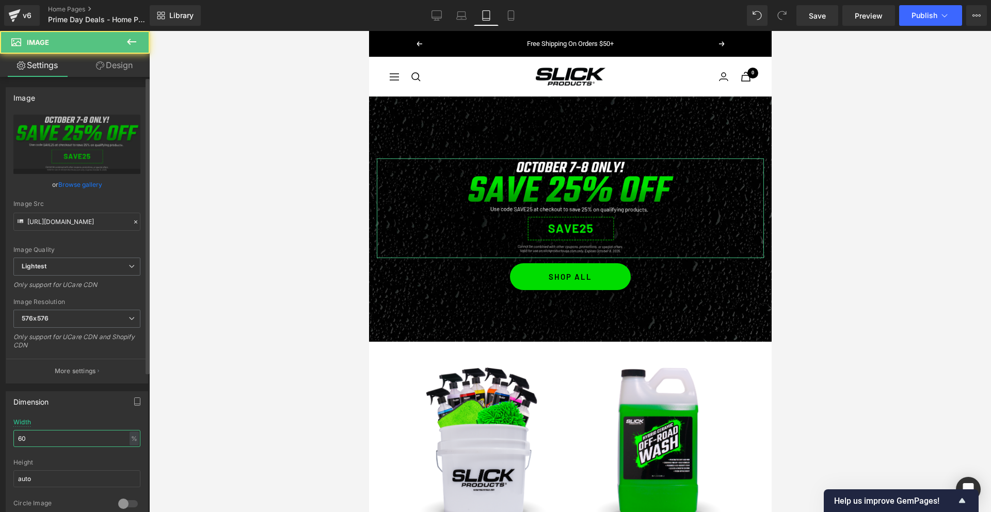
click at [43, 444] on input "60" at bounding box center [76, 438] width 127 height 17
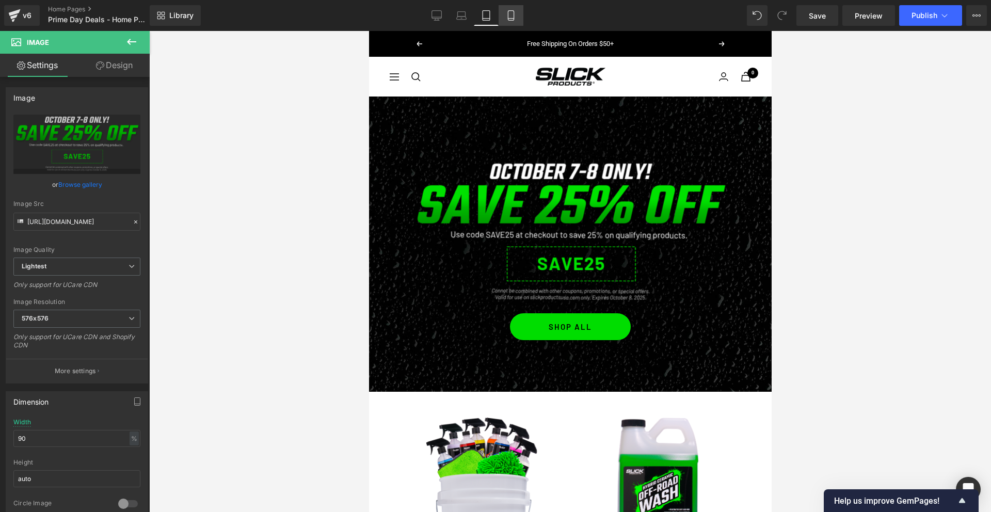
click at [513, 15] on icon at bounding box center [511, 15] width 10 height 10
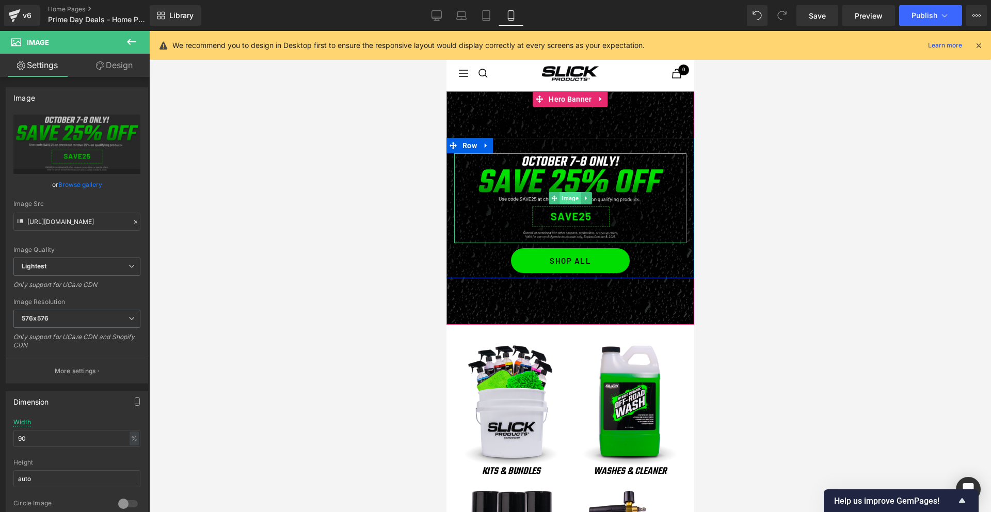
click at [570, 200] on span "Image" at bounding box center [569, 198] width 21 height 12
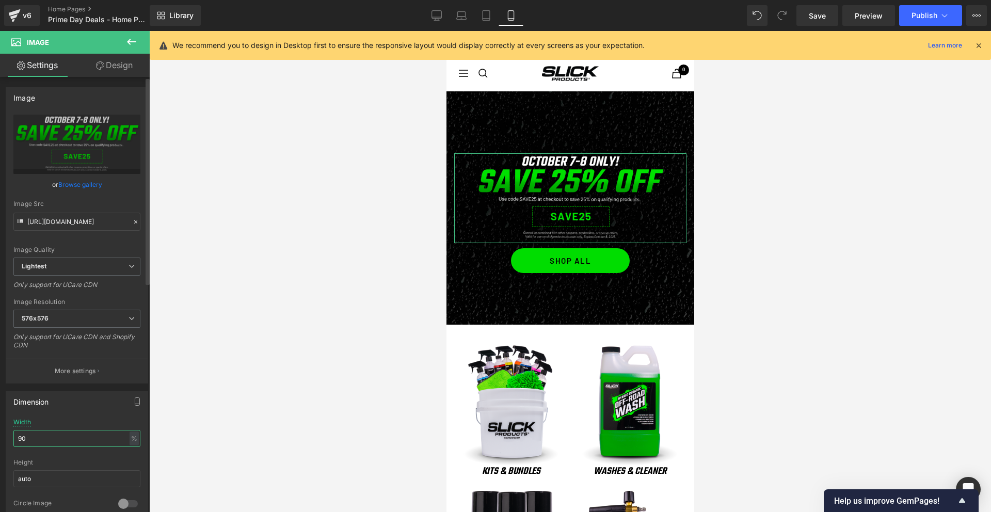
click at [34, 443] on input "90" at bounding box center [76, 438] width 127 height 17
type input "100"
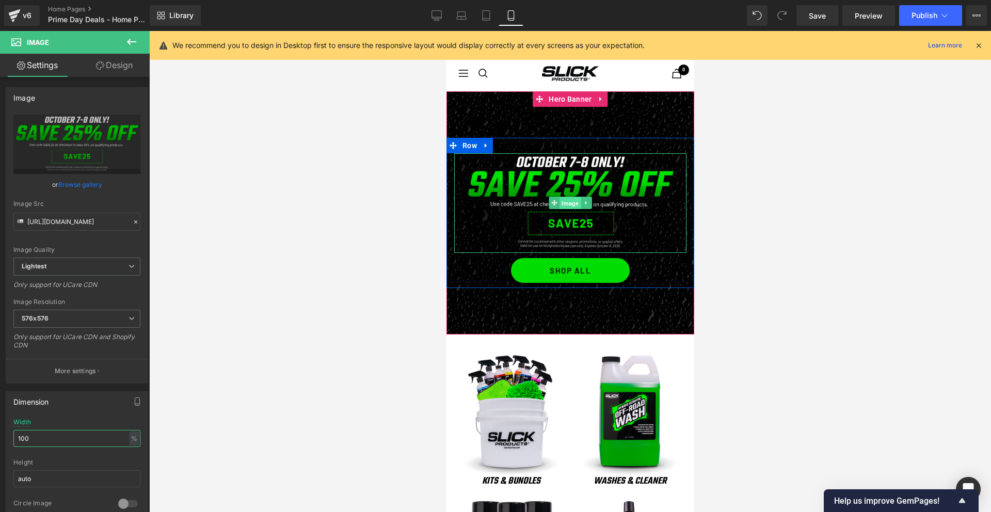
click at [569, 204] on span "Image" at bounding box center [569, 203] width 21 height 12
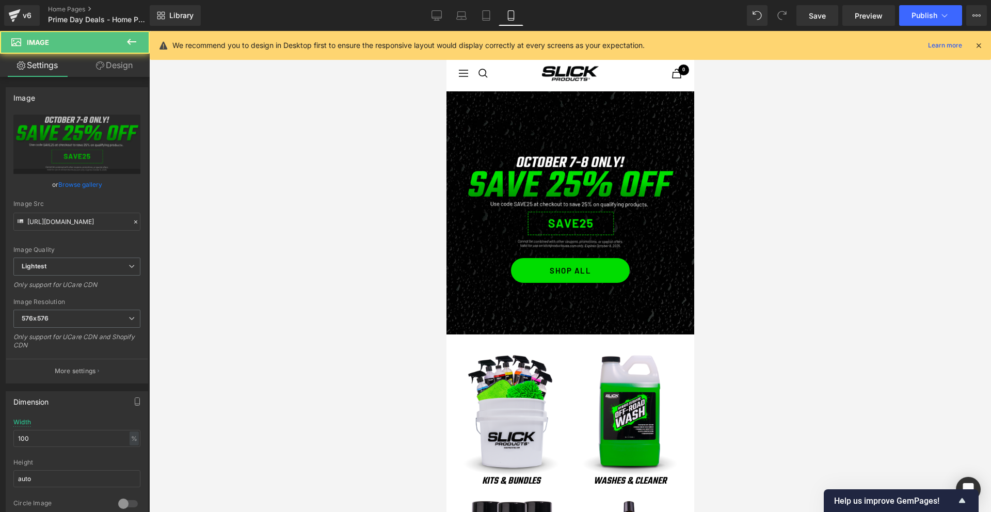
click at [955, 202] on div at bounding box center [570, 271] width 842 height 481
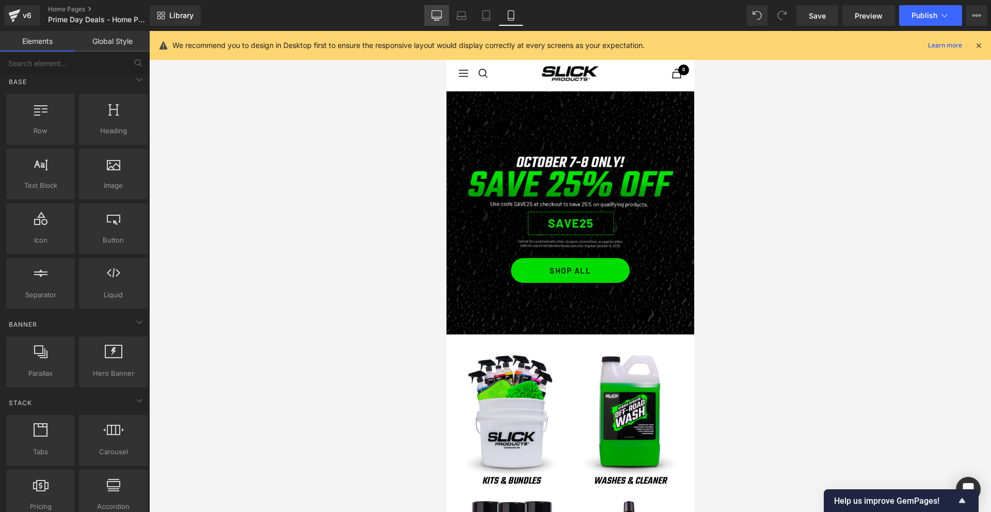
click at [447, 12] on link "Desktop" at bounding box center [436, 15] width 25 height 21
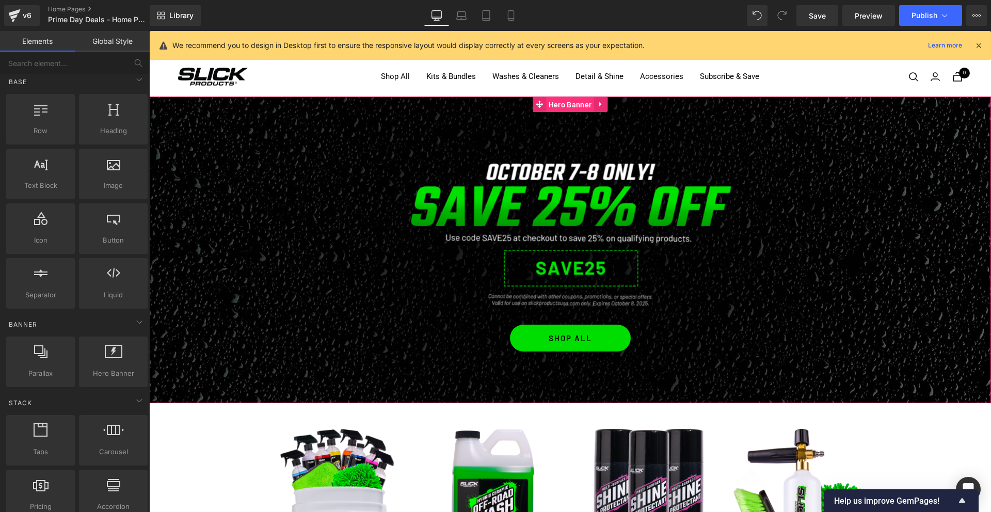
click at [560, 103] on span "Hero Banner" at bounding box center [570, 104] width 48 height 15
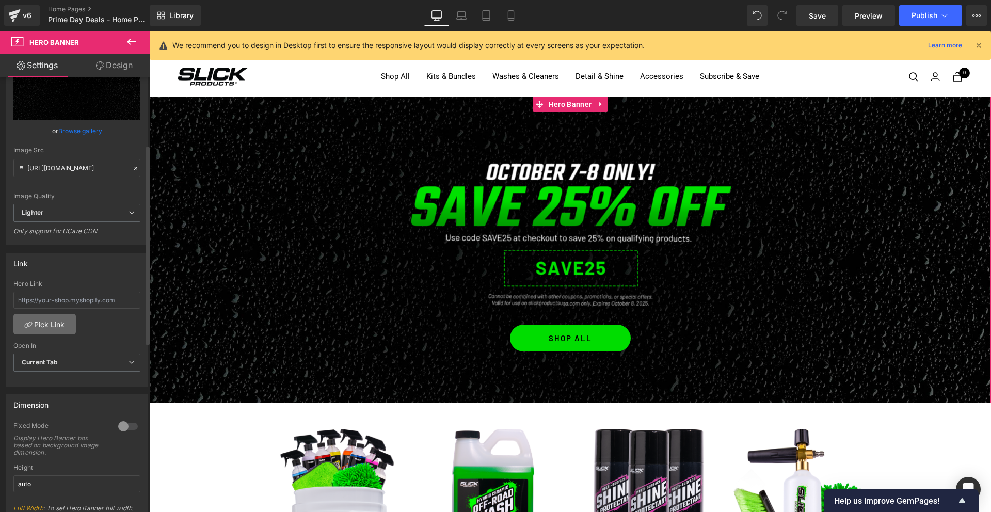
scroll to position [147, 0]
click at [61, 299] on input "text" at bounding box center [76, 299] width 127 height 17
paste input "[URL][DOMAIN_NAME]"
type input "[URL][DOMAIN_NAME]"
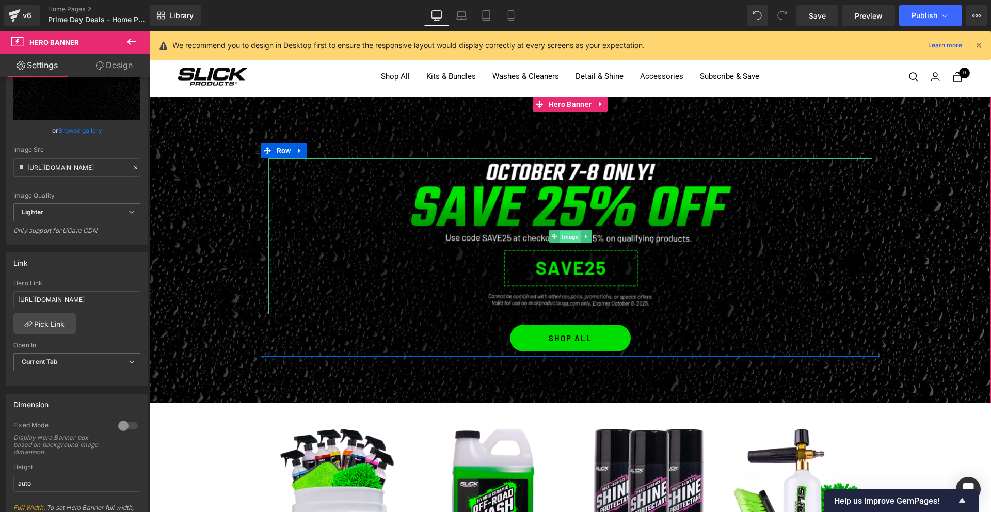
click at [567, 232] on span "Image" at bounding box center [569, 237] width 21 height 12
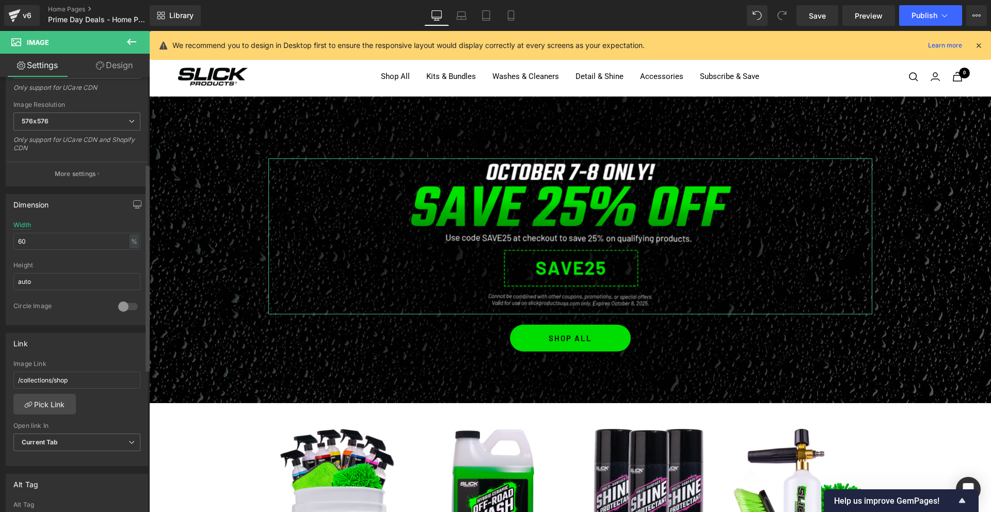
scroll to position [197, 0]
click at [79, 379] on input "/collections/shop" at bounding box center [76, 380] width 127 height 17
paste input "[URL][DOMAIN_NAME]"
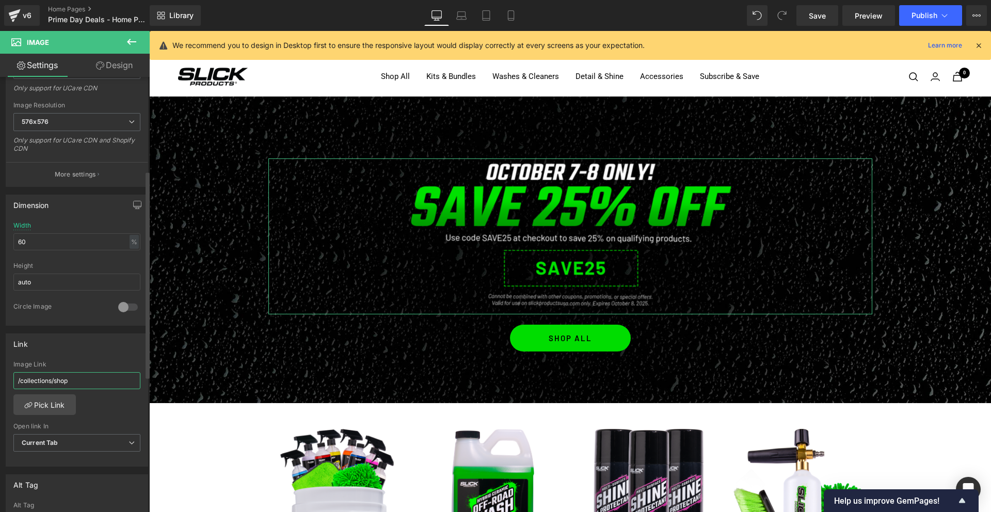
type input "[URL][DOMAIN_NAME]"
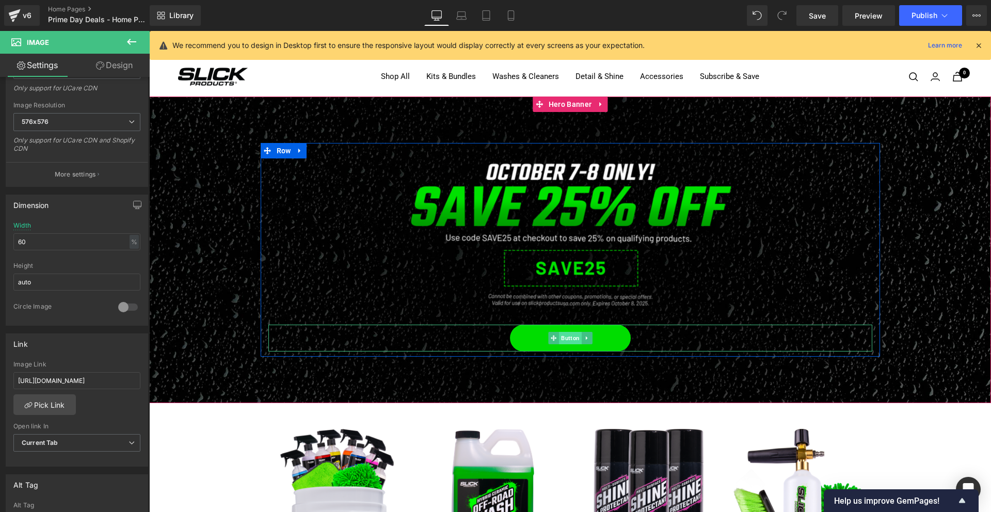
click at [569, 339] on span "Button" at bounding box center [570, 338] width 23 height 12
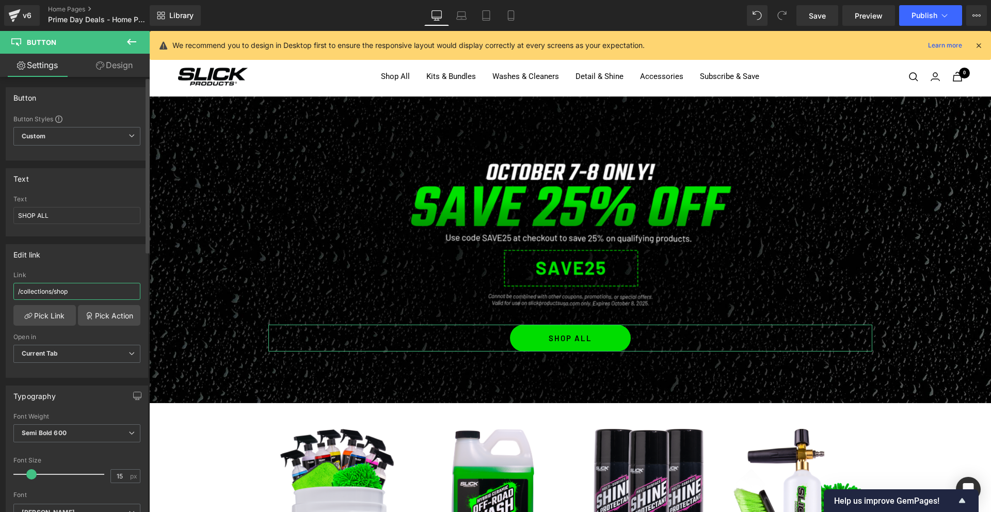
click at [66, 284] on input "/collections/shop" at bounding box center [76, 291] width 127 height 17
paste input "[URL][DOMAIN_NAME]"
type input "[URL][DOMAIN_NAME]"
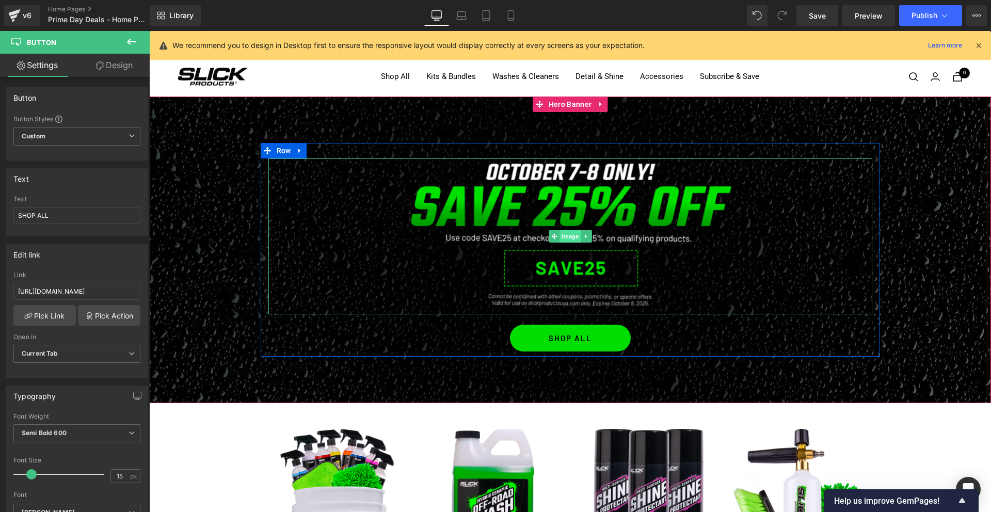
click at [570, 234] on span "Image" at bounding box center [569, 236] width 21 height 12
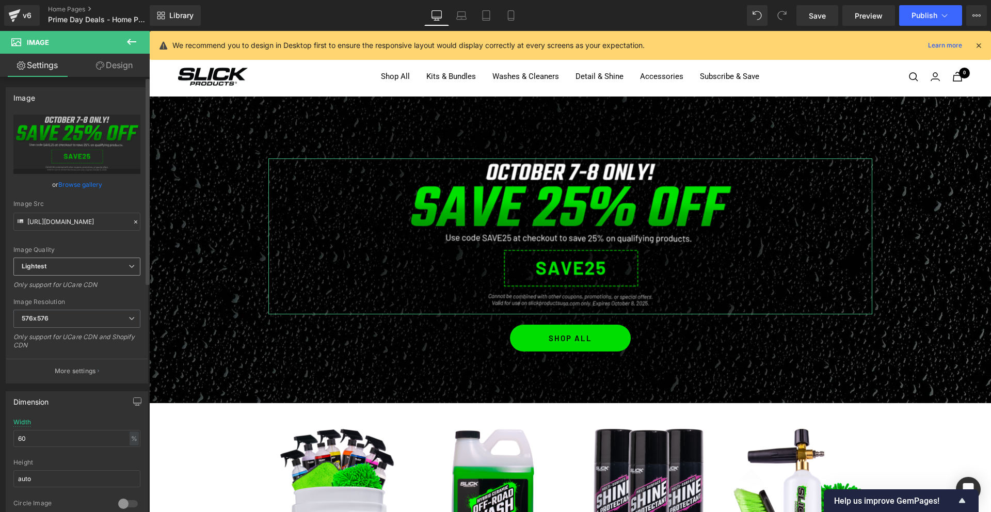
click at [72, 268] on span "Lightest" at bounding box center [76, 267] width 127 height 18
click at [68, 242] on div "Image Quality Lighter Lightest Lightest Lighter Lightest Only support for UCare…" at bounding box center [76, 186] width 127 height 143
click at [55, 320] on span "576x576" at bounding box center [76, 319] width 127 height 18
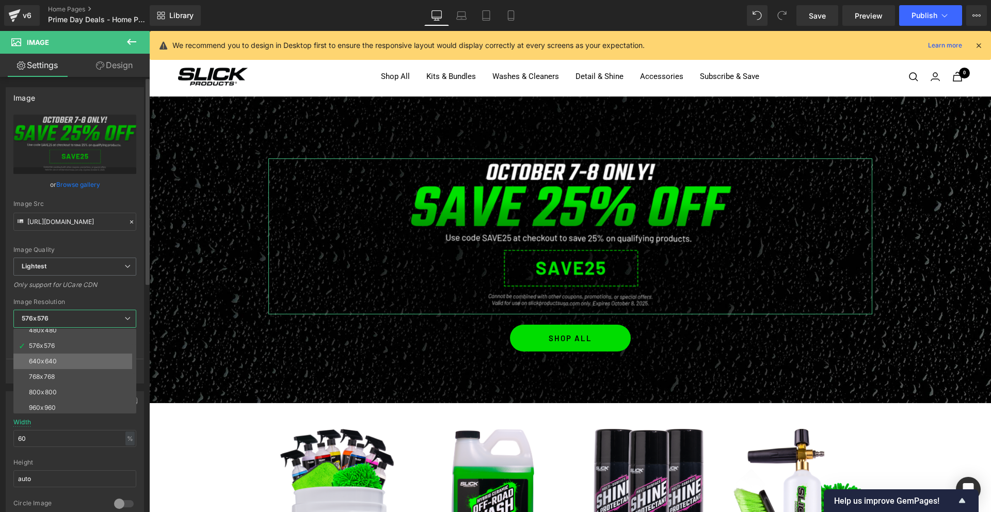
scroll to position [42, 0]
click at [38, 400] on div "960x960" at bounding box center [42, 402] width 27 height 7
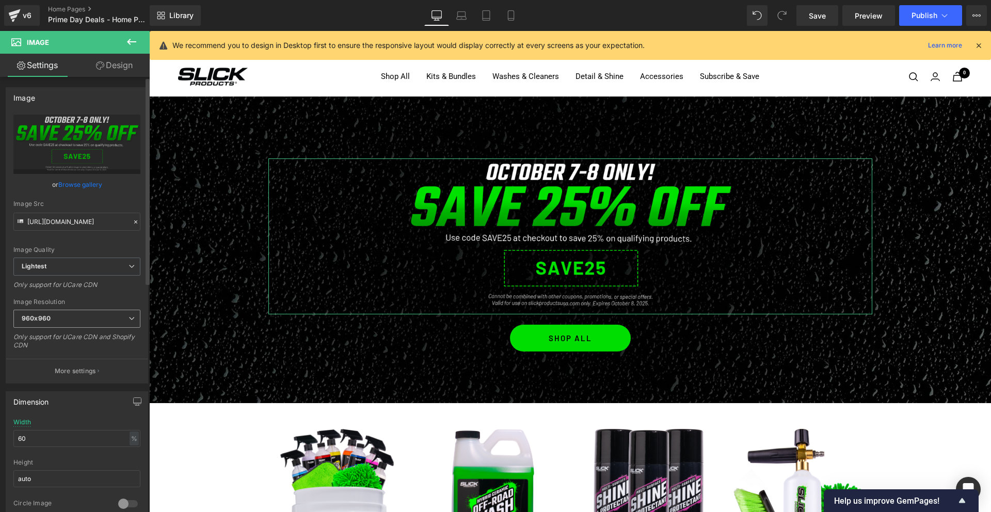
click at [50, 315] on b "960x960" at bounding box center [36, 318] width 29 height 8
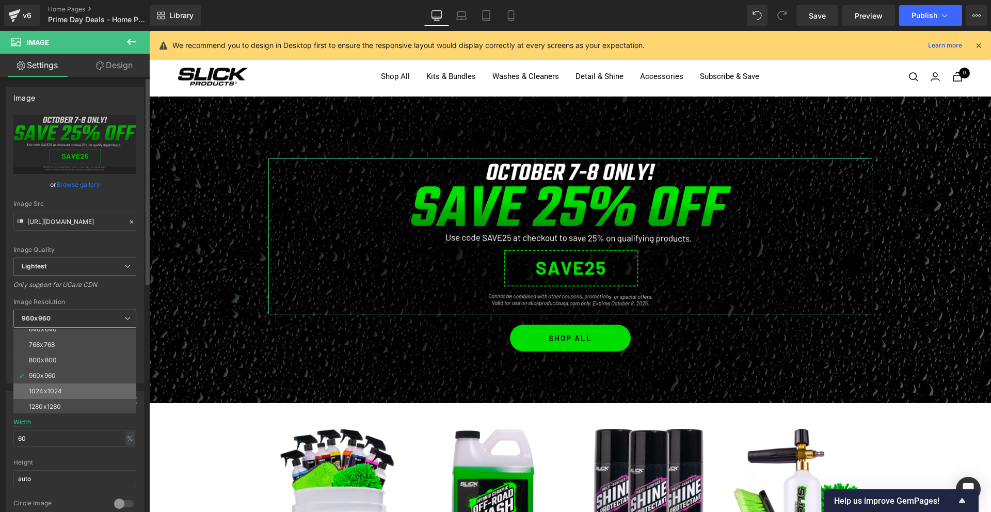
scroll to position [77, 0]
click at [47, 381] on div "1024x1024" at bounding box center [45, 382] width 33 height 7
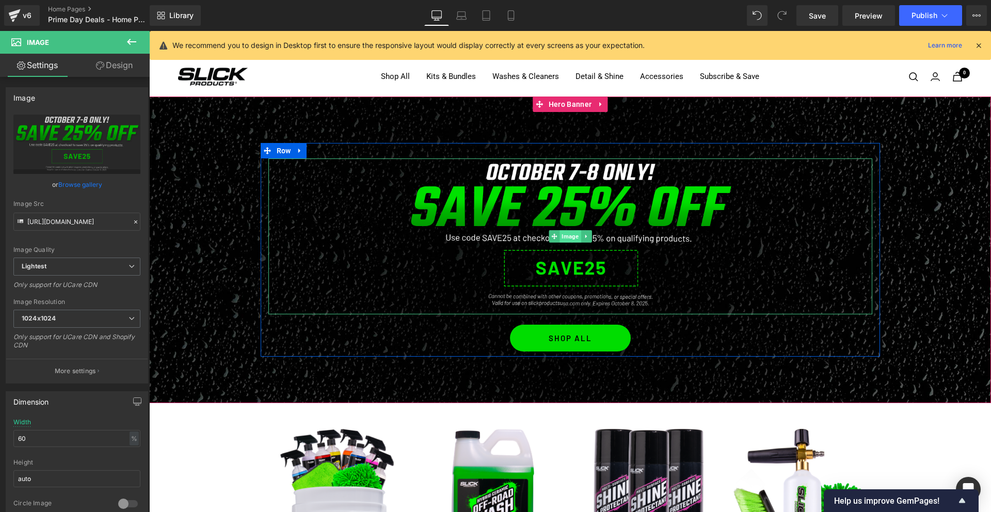
click at [572, 236] on span "Image" at bounding box center [569, 236] width 21 height 12
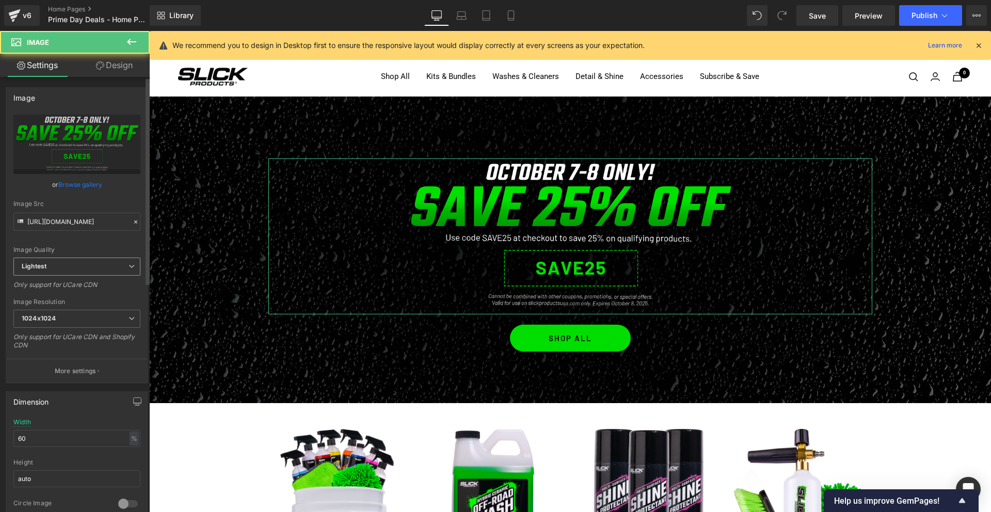
click at [84, 266] on span "Lightest" at bounding box center [76, 267] width 127 height 18
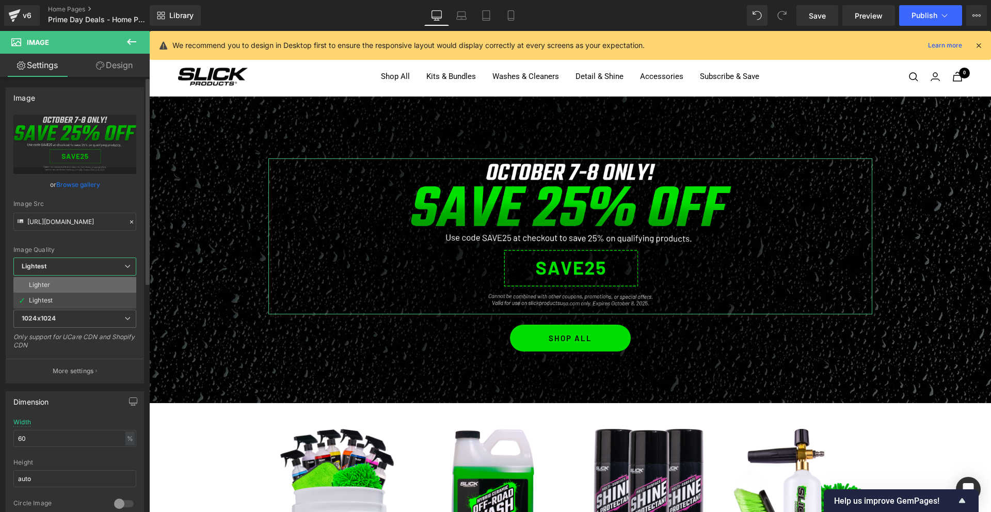
click at [63, 290] on li "Lighter" at bounding box center [74, 284] width 123 height 15
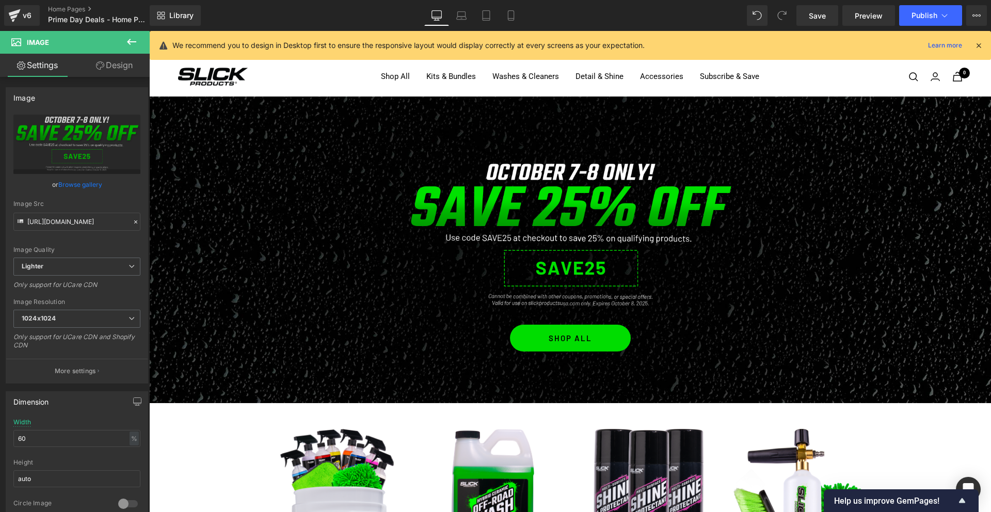
type input "[URL][DOMAIN_NAME]"
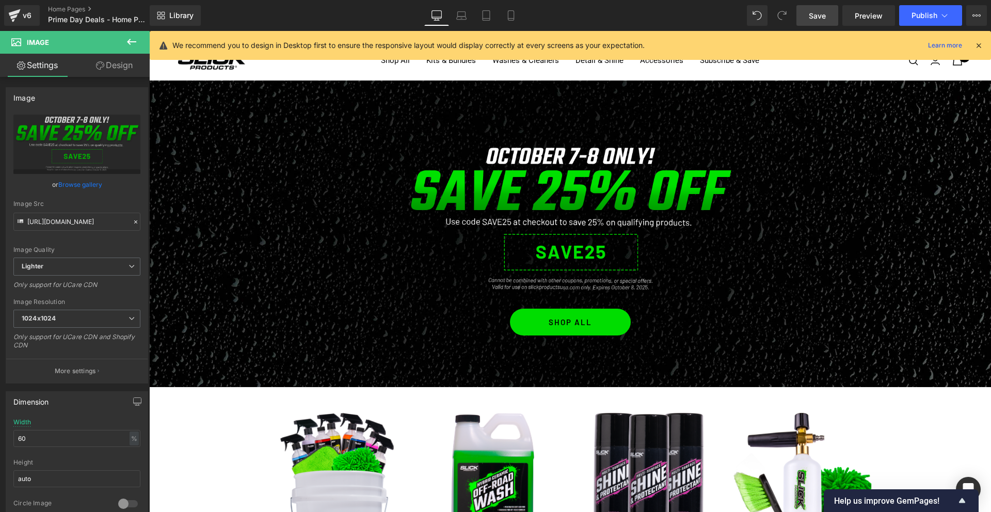
scroll to position [15, 0]
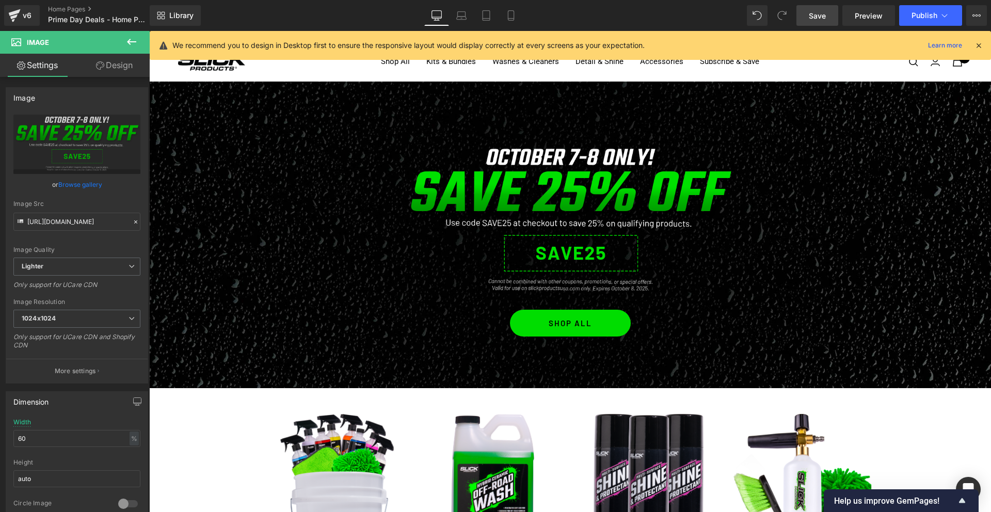
click at [811, 13] on span "Save" at bounding box center [817, 15] width 17 height 11
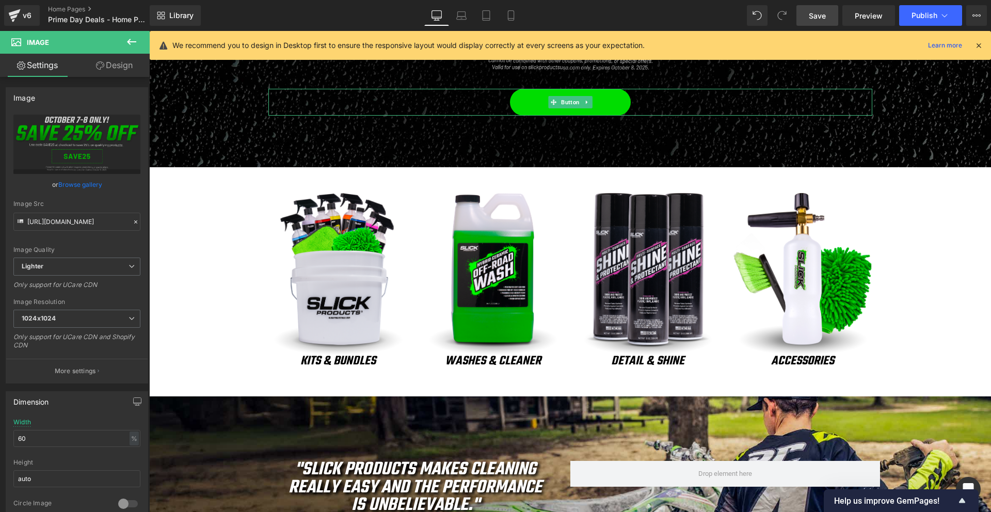
scroll to position [0, 0]
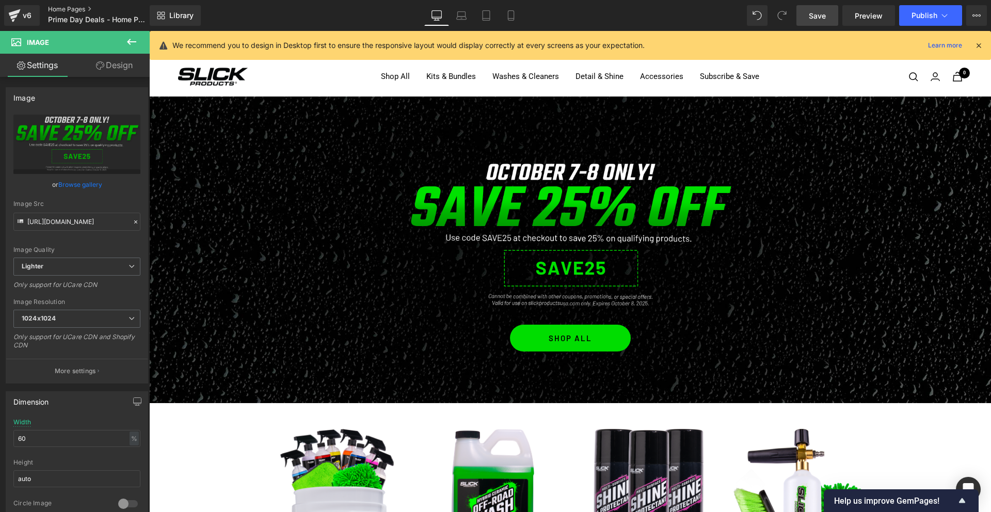
click at [73, 7] on link "Home Pages" at bounding box center [107, 9] width 119 height 8
